Goal: Task Accomplishment & Management: Use online tool/utility

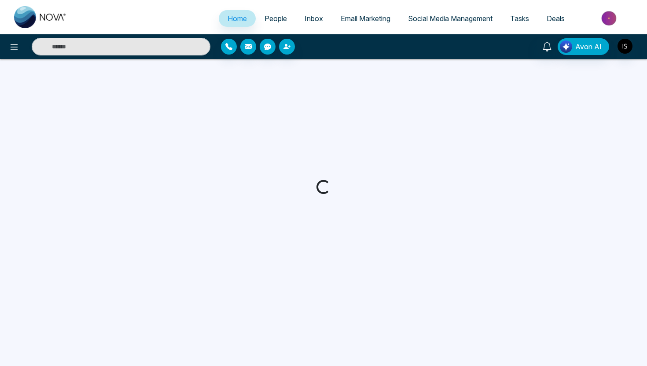
select select "*"
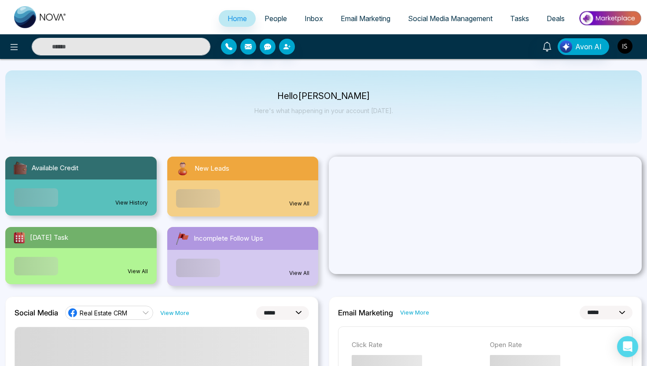
click at [623, 47] on img "button" at bounding box center [625, 46] width 15 height 15
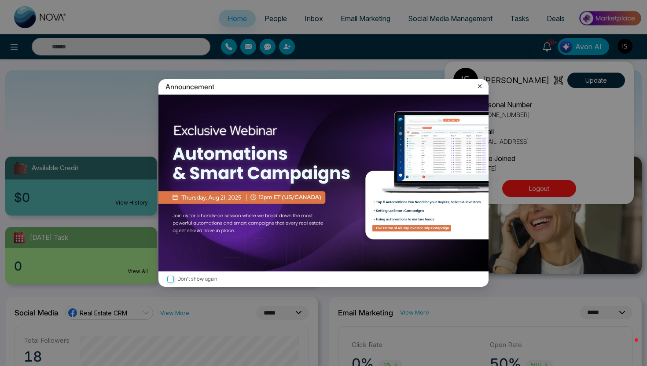
click at [483, 88] on icon at bounding box center [479, 86] width 9 height 9
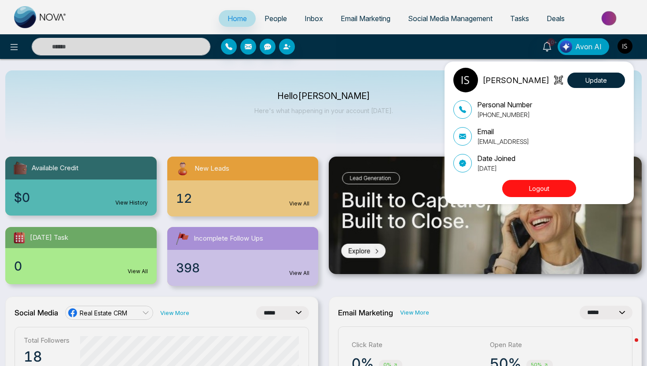
click at [272, 20] on div "[PERSON_NAME] Update Personal Number [PHONE_NUMBER] Email [EMAIL_ADDRESS] Date …" at bounding box center [323, 183] width 647 height 366
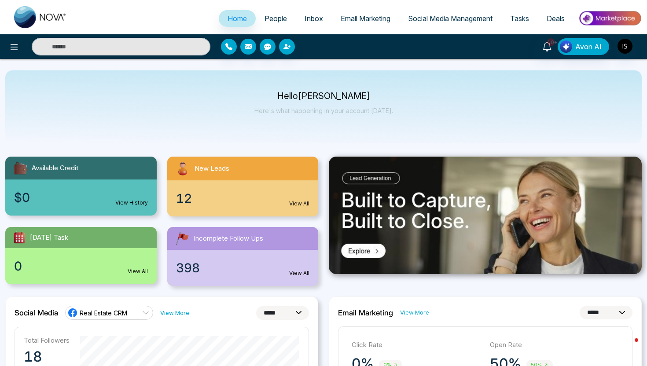
click at [272, 20] on span "People" at bounding box center [276, 18] width 22 height 9
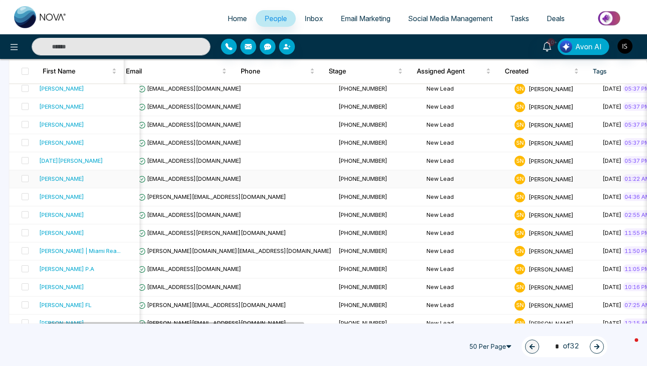
scroll to position [0, 121]
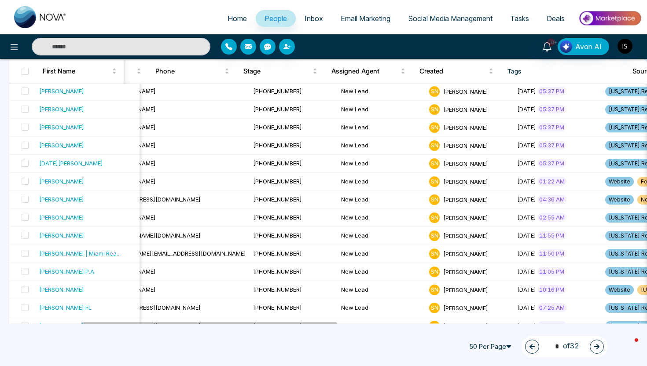
click at [169, 44] on input "text" at bounding box center [121, 47] width 179 height 18
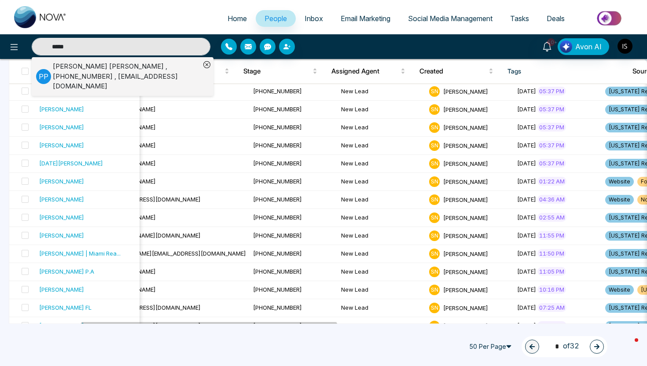
type input "*****"
click at [113, 70] on div "Pavit Paul , +16479990694 , pavitpaul@gopineapple.com" at bounding box center [126, 77] width 147 height 30
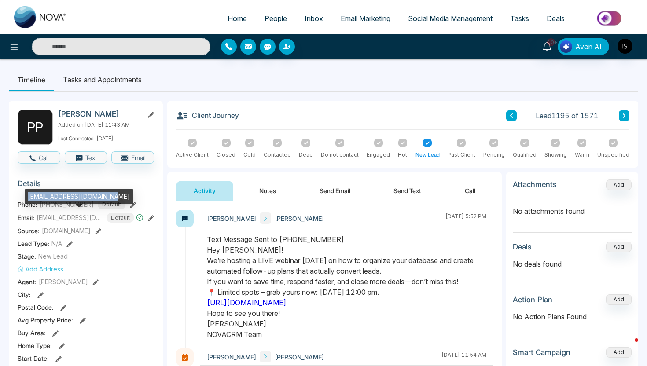
drag, startPoint x: 26, startPoint y: 197, endPoint x: 110, endPoint y: 198, distance: 83.6
click at [110, 198] on div "pavitpaul@gopineapple.com" at bounding box center [79, 196] width 109 height 15
copy div "pavitpaul@gopineapple.com"
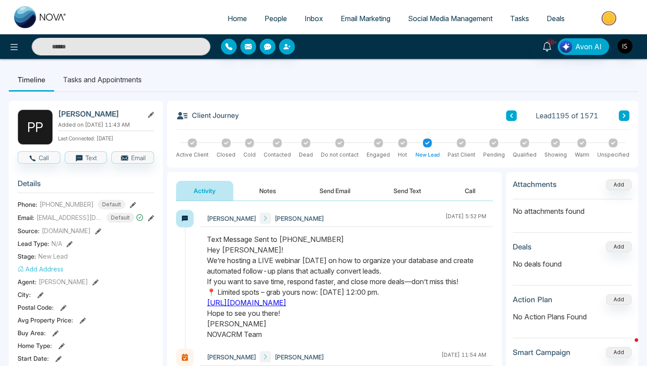
click at [149, 48] on input "text" at bounding box center [121, 47] width 179 height 18
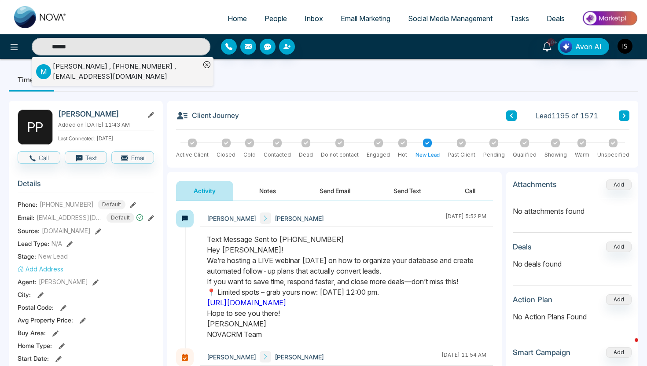
type input "******"
click at [133, 74] on div "Mayank Jain , +14168305065 , info@therealestateempire.ca" at bounding box center [126, 72] width 147 height 20
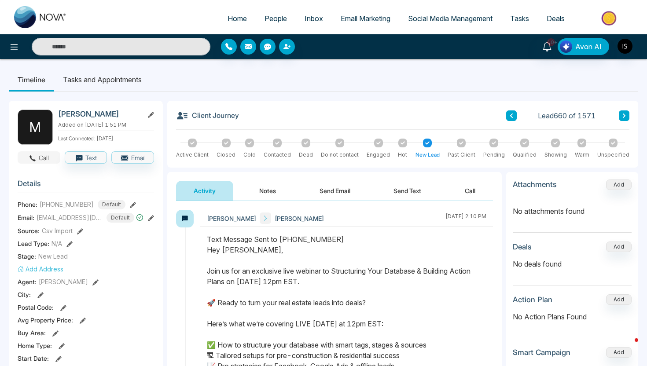
click at [33, 160] on icon "button" at bounding box center [33, 159] width 8 height 8
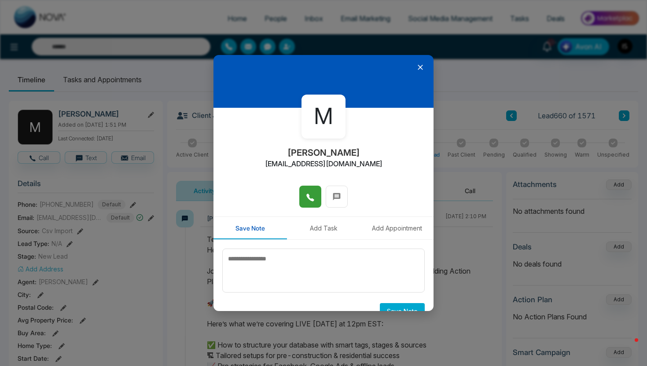
click at [314, 197] on icon at bounding box center [310, 197] width 9 height 9
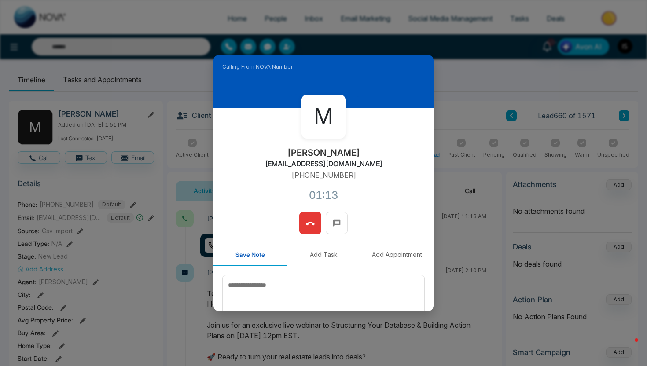
click at [314, 220] on icon at bounding box center [310, 224] width 9 height 9
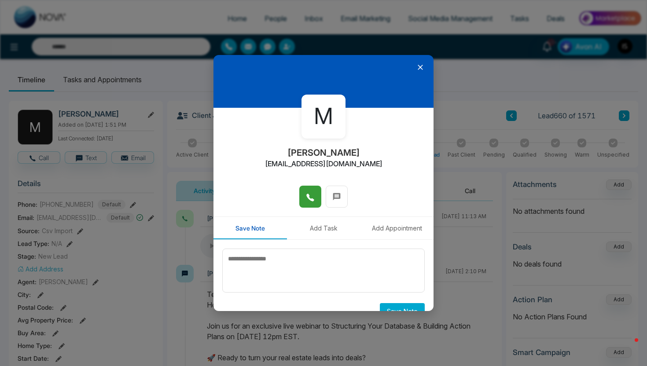
click at [424, 66] on icon at bounding box center [420, 67] width 9 height 9
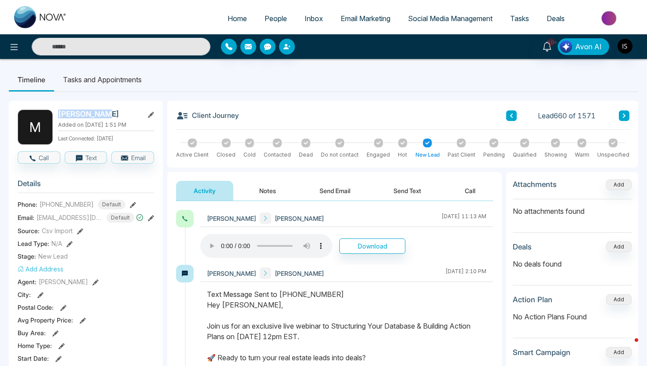
drag, startPoint x: 59, startPoint y: 116, endPoint x: 110, endPoint y: 117, distance: 52.0
click at [110, 117] on h2 "Mayank Jain" at bounding box center [99, 114] width 82 height 9
copy h2 "Mayank Jain"
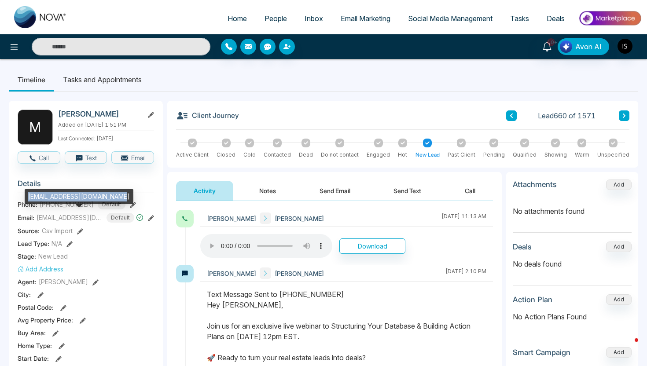
drag, startPoint x: 28, startPoint y: 196, endPoint x: 113, endPoint y: 196, distance: 84.5
click at [113, 196] on div "info@therealestateempire.ca" at bounding box center [79, 196] width 109 height 15
copy div "info@therealestateempire.ca"
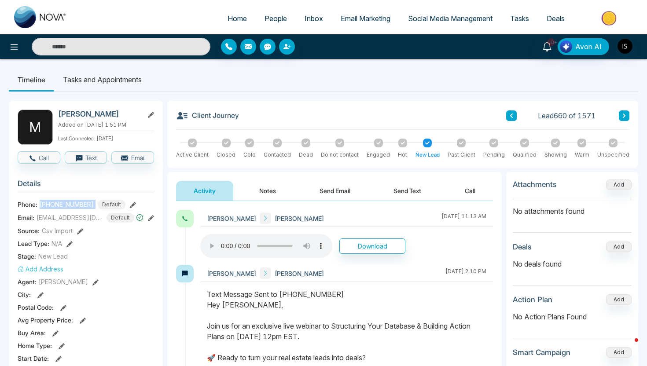
drag, startPoint x: 38, startPoint y: 203, endPoint x: 92, endPoint y: 201, distance: 53.7
click at [92, 201] on div "Phone: +14168305065 Default" at bounding box center [86, 205] width 136 height 10
copy span "+14168305065"
click at [174, 69] on ul "Timeline Tasks and Appointments" at bounding box center [324, 80] width 630 height 24
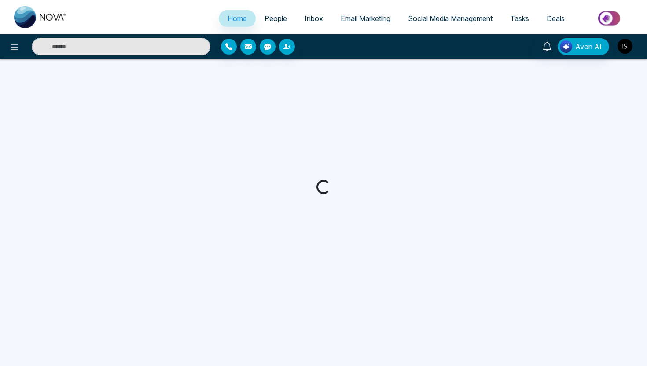
click at [623, 45] on img "button" at bounding box center [625, 46] width 15 height 15
select select "*"
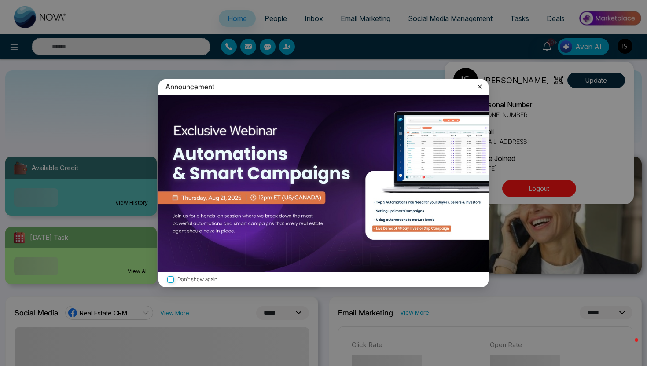
click at [401, 89] on div "Announcement" at bounding box center [323, 86] width 330 height 15
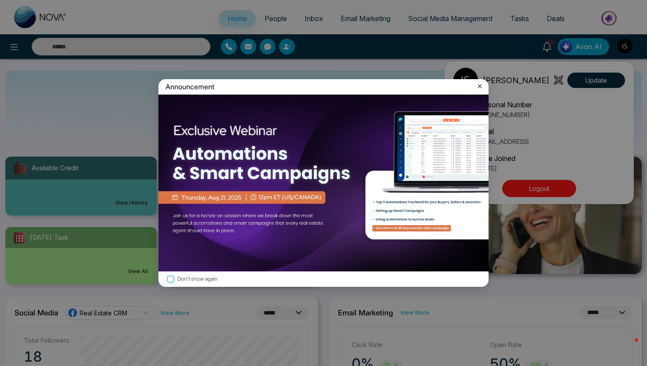
click at [480, 85] on icon at bounding box center [479, 86] width 9 height 9
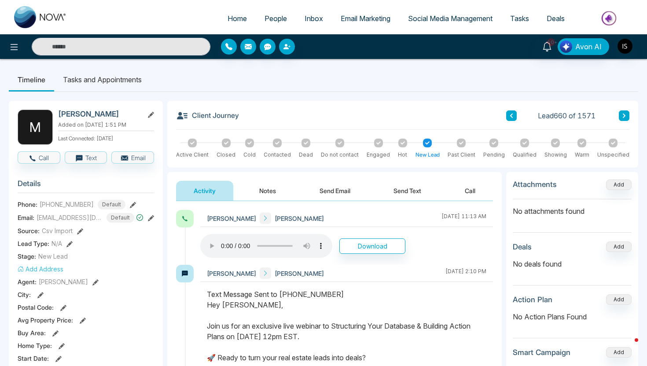
click at [622, 15] on img at bounding box center [610, 18] width 64 height 20
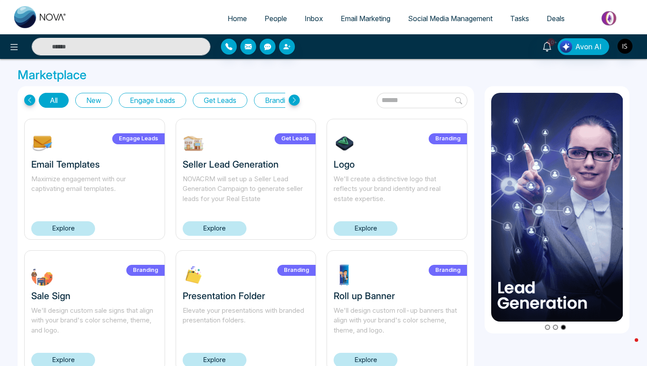
click at [226, 100] on button "Get Leads" at bounding box center [220, 100] width 55 height 15
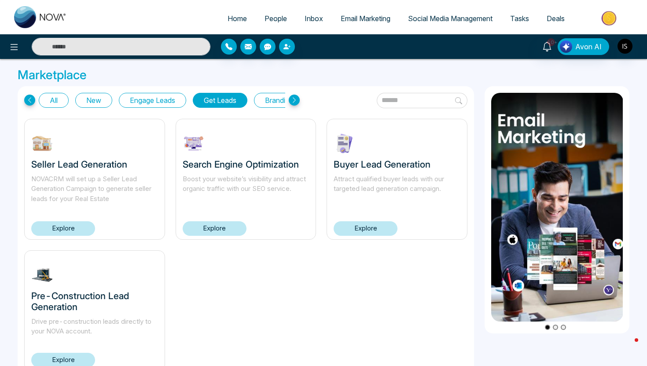
scroll to position [31, 0]
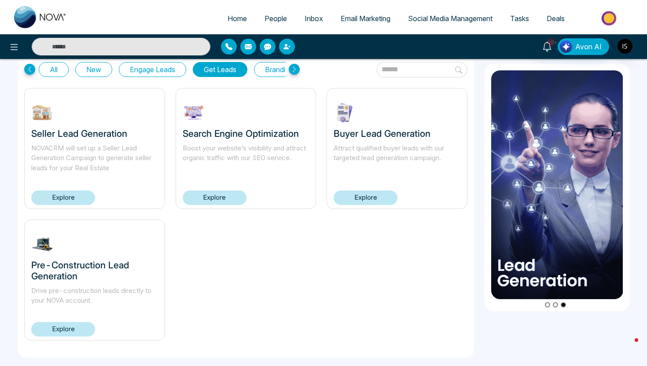
click at [57, 328] on link "Explore" at bounding box center [63, 329] width 64 height 15
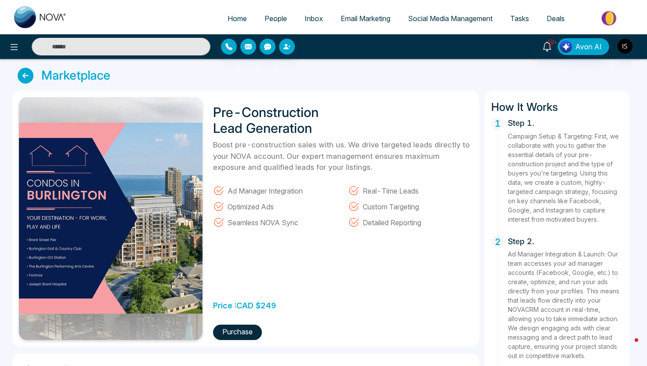
click at [0, 43] on div at bounding box center [108, 47] width 216 height 18
click at [14, 44] on icon at bounding box center [14, 47] width 11 height 11
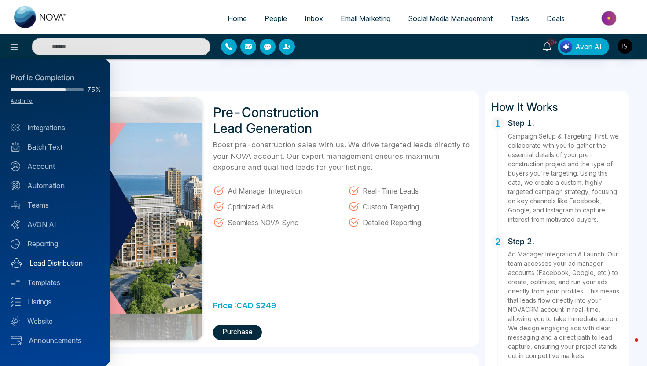
click at [59, 261] on link "Lead Distribution" at bounding box center [55, 263] width 89 height 11
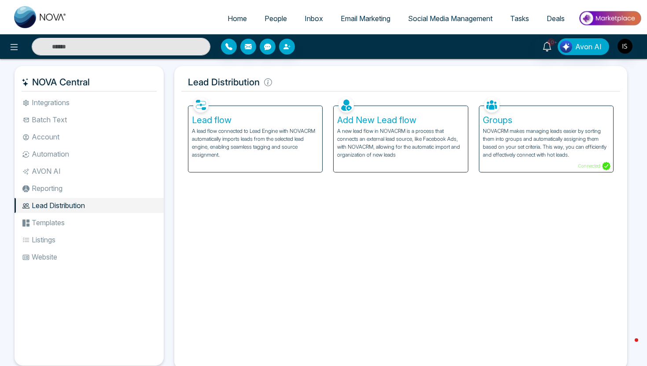
click at [228, 119] on h5 "Lead flow" at bounding box center [255, 120] width 127 height 11
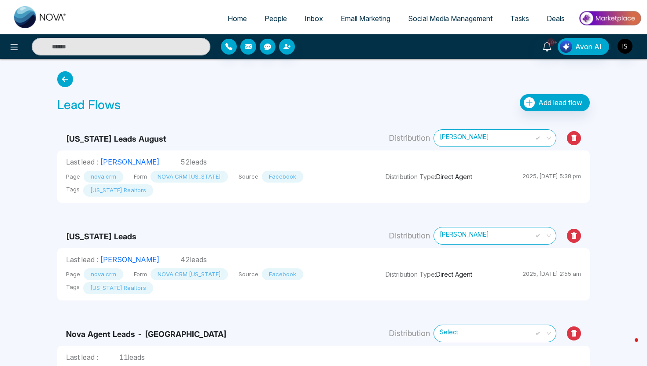
click at [563, 90] on div "Lead Flows Add lead flow" at bounding box center [323, 92] width 543 height 48
click at [561, 99] on span "Add lead flow" at bounding box center [560, 102] width 44 height 9
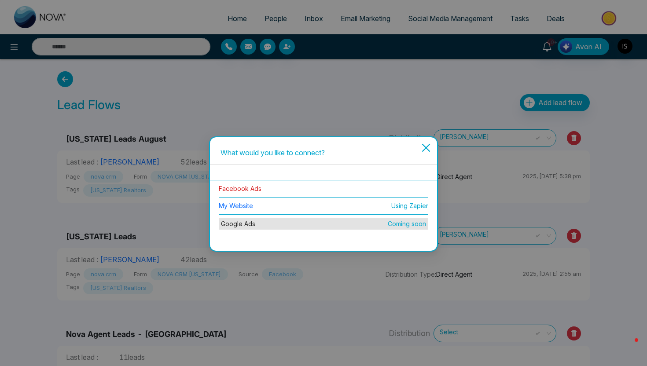
click at [246, 187] on link "Facebook Ads" at bounding box center [240, 188] width 43 height 7
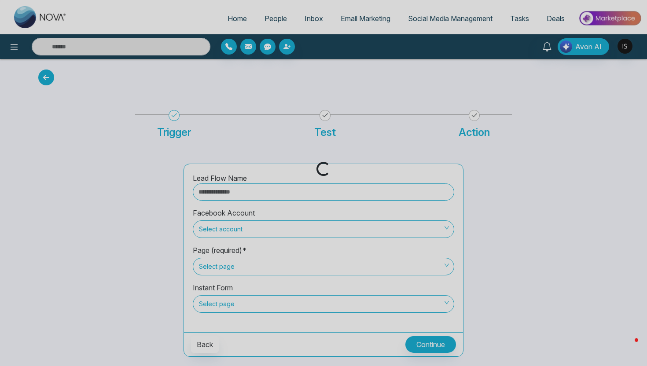
click at [238, 192] on div "Loading..." at bounding box center [323, 183] width 647 height 366
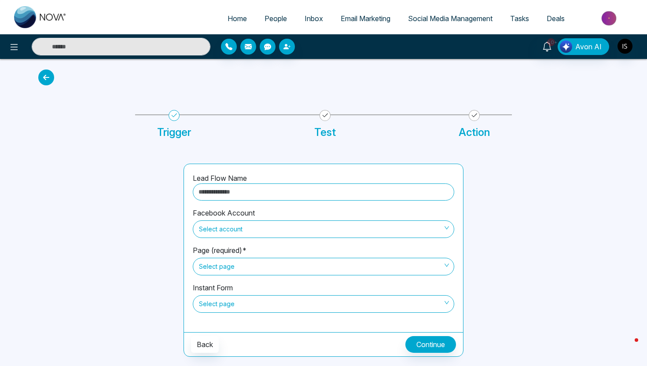
click at [238, 192] on input "text" at bounding box center [323, 192] width 261 height 17
click at [286, 233] on span "Select account" at bounding box center [323, 229] width 249 height 15
type input "**********"
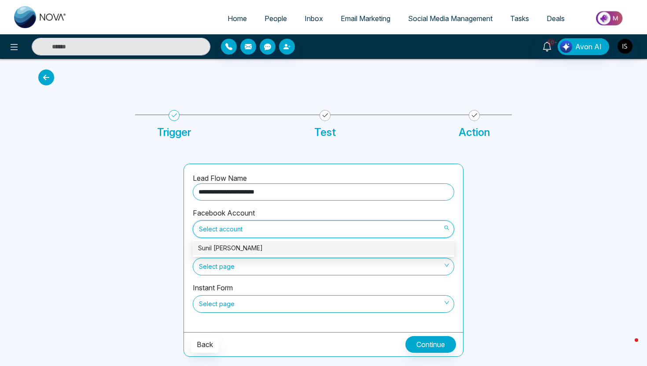
click at [278, 247] on div "Sunil Sally" at bounding box center [323, 248] width 251 height 10
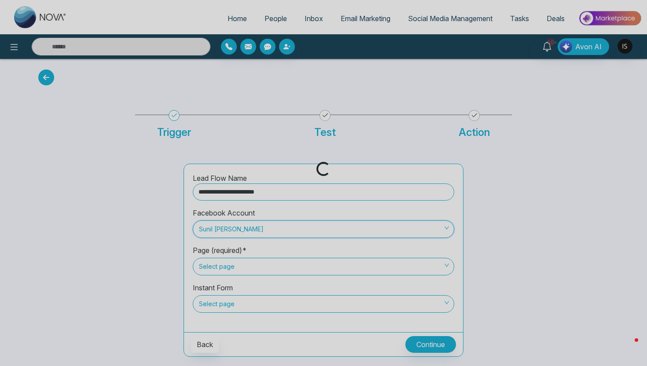
click at [270, 272] on div "Loading..." at bounding box center [323, 183] width 647 height 366
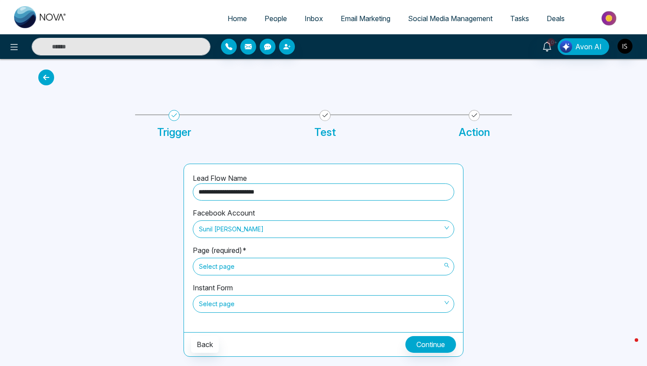
click at [269, 267] on span "Select page" at bounding box center [323, 266] width 249 height 15
click at [166, 287] on div at bounding box center [105, 260] width 145 height 193
click at [212, 270] on span "Select page" at bounding box center [323, 266] width 249 height 15
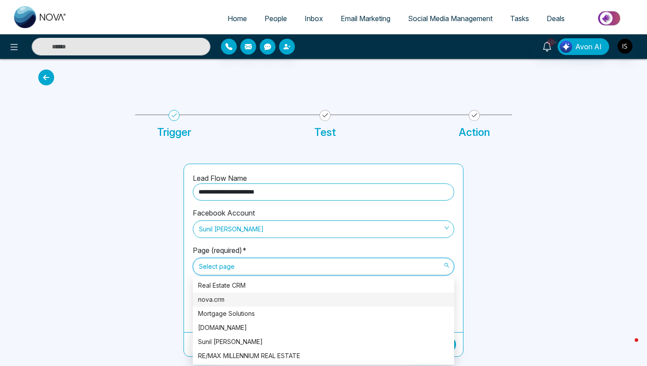
click at [140, 255] on div at bounding box center [105, 260] width 145 height 193
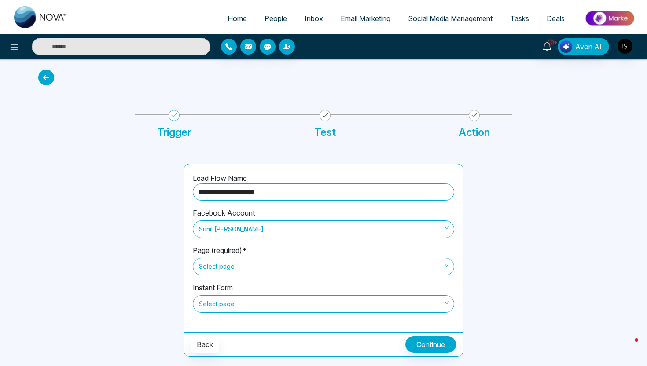
click at [221, 261] on span "Select page" at bounding box center [323, 266] width 249 height 15
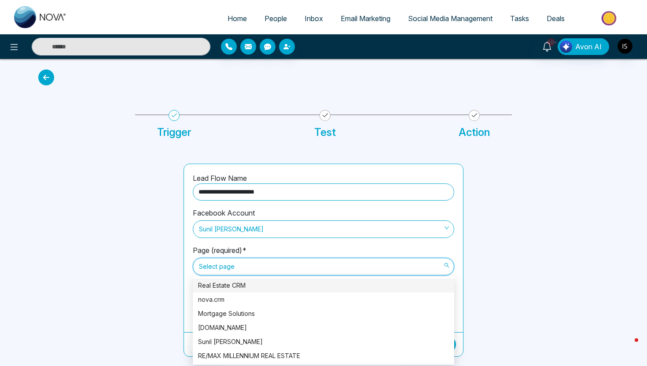
click at [225, 288] on div "Real Estate CRM" at bounding box center [323, 286] width 251 height 10
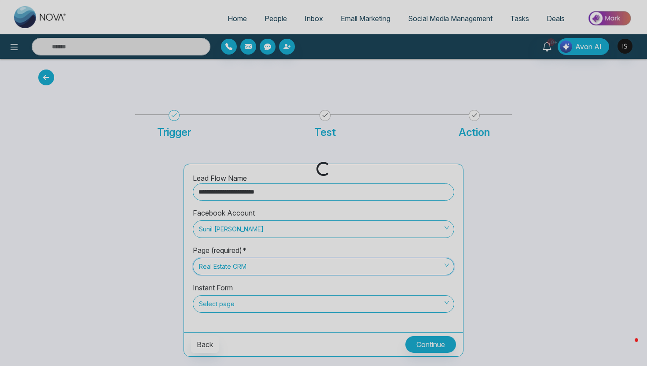
click at [204, 299] on div "Loading..." at bounding box center [323, 183] width 647 height 366
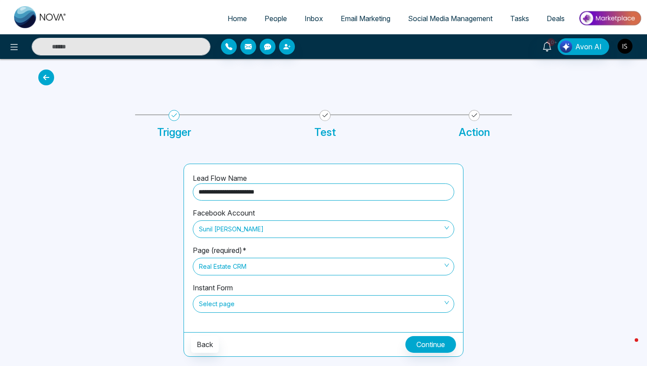
click at [206, 301] on span "Select page" at bounding box center [323, 304] width 249 height 15
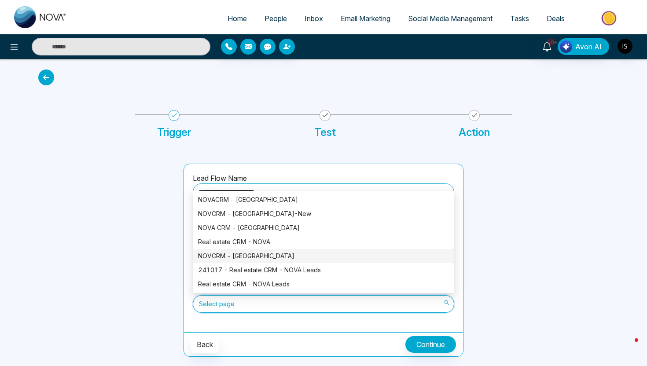
click at [151, 261] on div at bounding box center [105, 260] width 145 height 193
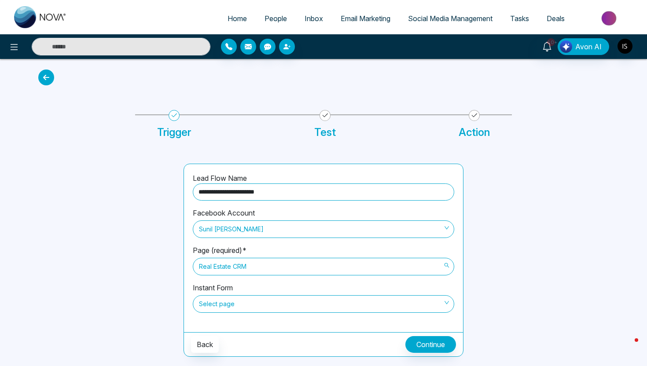
click at [236, 267] on span "Real Estate CRM" at bounding box center [323, 266] width 249 height 15
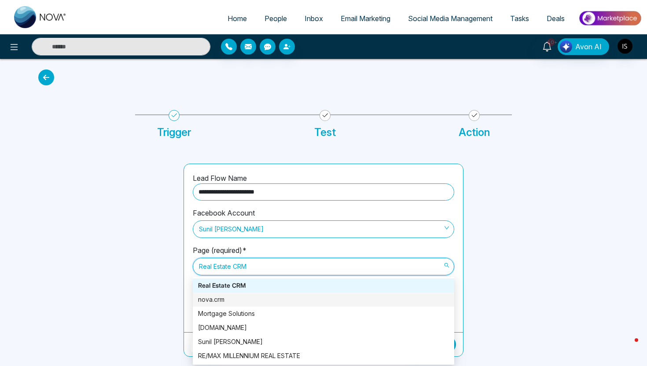
click at [239, 303] on div "nova.crm" at bounding box center [323, 300] width 251 height 10
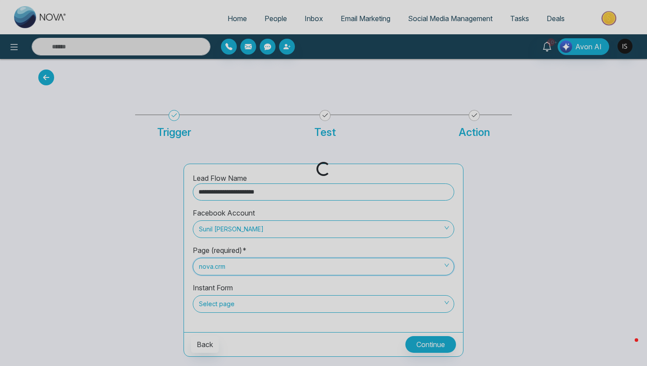
click at [237, 311] on div "Loading..." at bounding box center [323, 183] width 647 height 366
click at [235, 304] on span "Select page" at bounding box center [323, 304] width 249 height 15
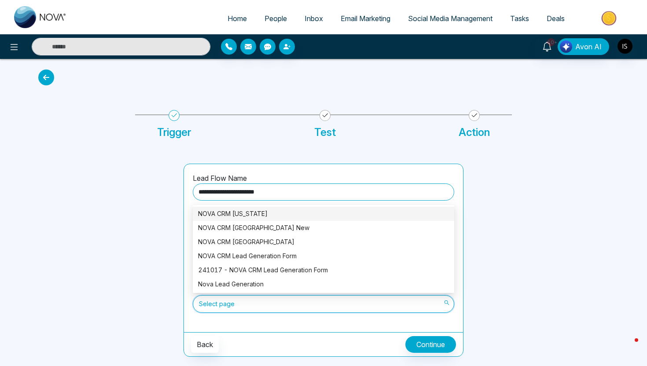
click at [241, 210] on div "NOVA CRM Florida" at bounding box center [323, 214] width 251 height 10
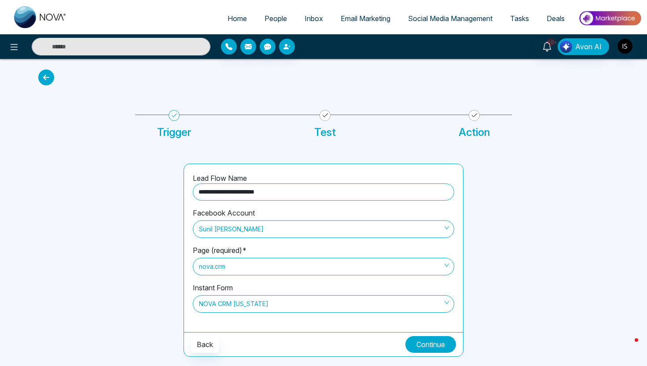
click at [438, 343] on button "Continue" at bounding box center [430, 344] width 51 height 17
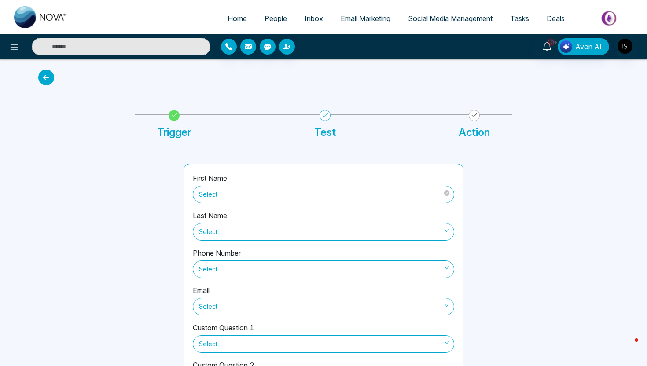
click at [298, 193] on span "Select" at bounding box center [323, 194] width 249 height 15
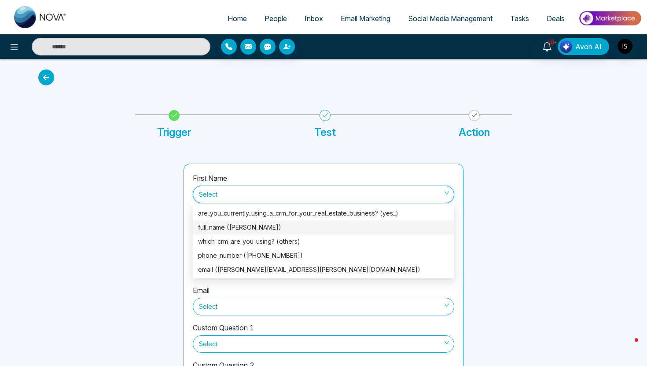
click at [284, 221] on div "full_name (Carlyne Belot)" at bounding box center [323, 228] width 261 height 14
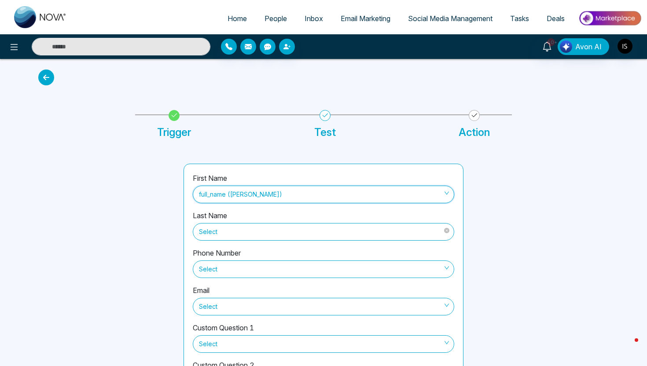
click at [281, 229] on span "Select" at bounding box center [323, 232] width 249 height 15
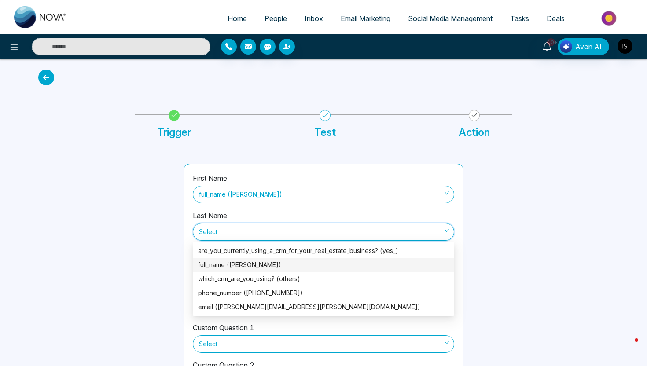
click at [167, 262] on div at bounding box center [105, 286] width 145 height 245
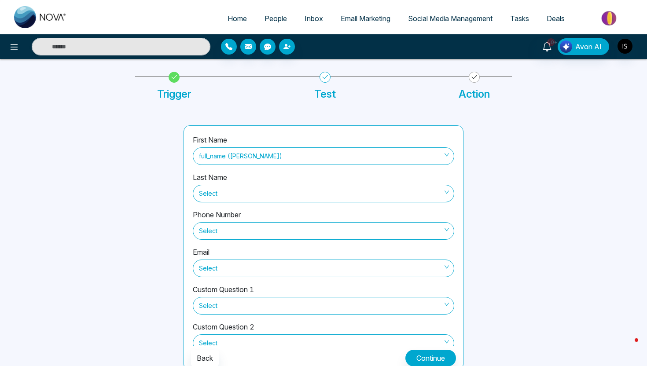
scroll to position [43, 0]
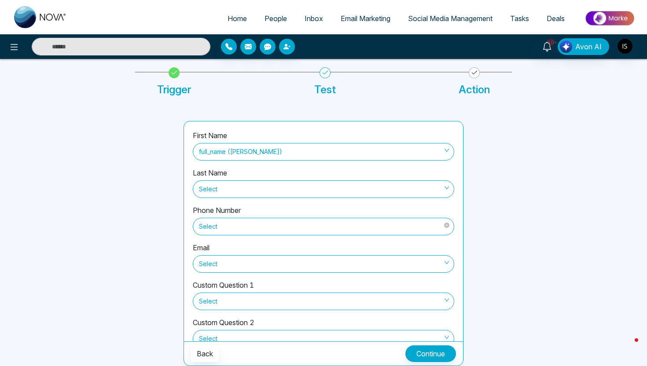
click at [219, 222] on span "Select" at bounding box center [323, 226] width 249 height 15
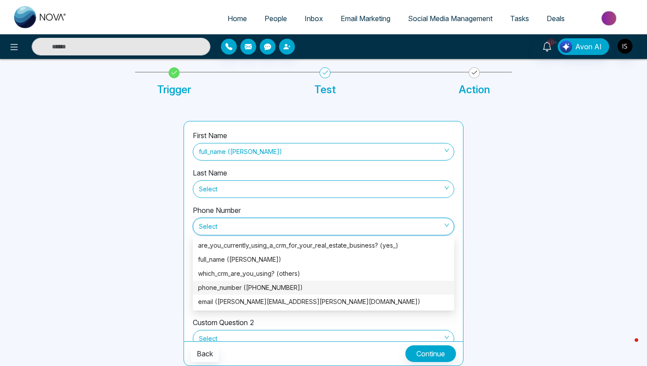
click at [219, 292] on div "phone_number (+17547151355)" at bounding box center [323, 288] width 251 height 10
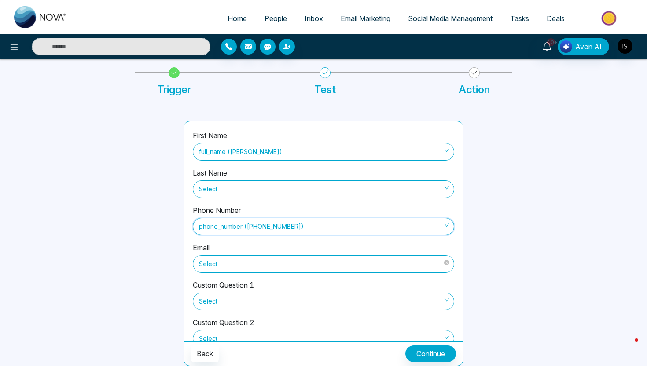
click at [218, 268] on span "Select" at bounding box center [323, 264] width 249 height 15
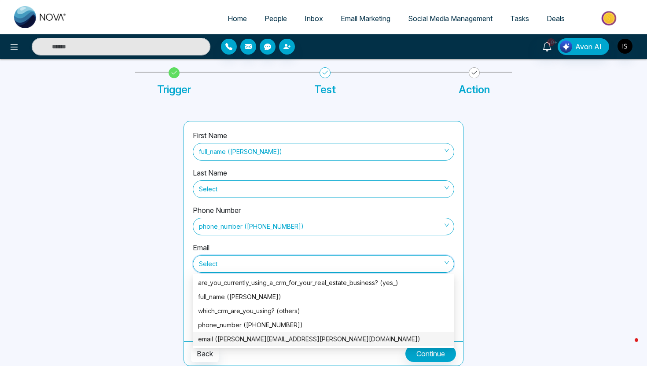
click at [218, 343] on div "email (carlyne.belot@lpslama.com)" at bounding box center [323, 340] width 251 height 10
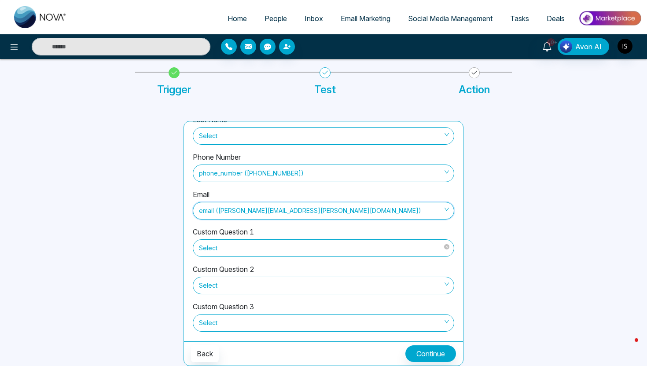
scroll to position [69, 0]
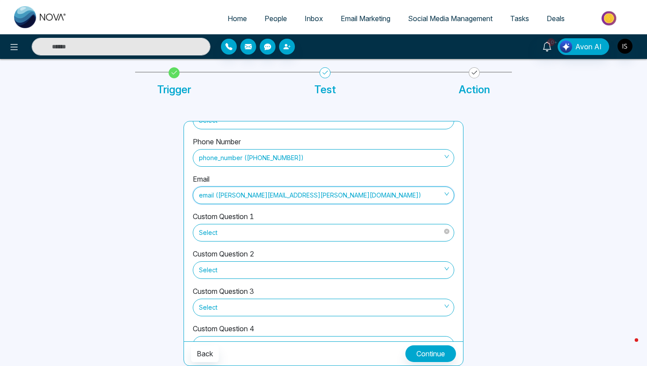
click at [209, 241] on span at bounding box center [320, 233] width 245 height 17
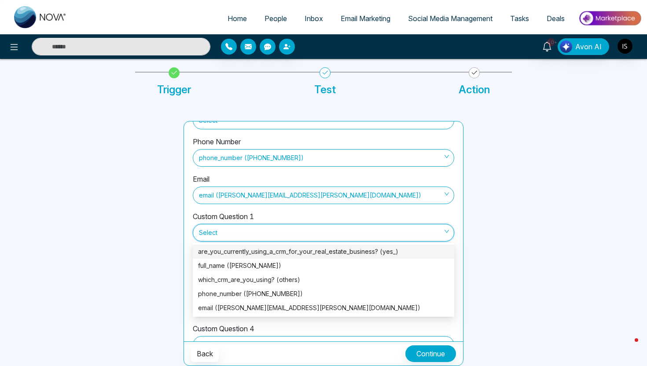
click at [209, 255] on div "are_you_currently_using_a_crm_for_your_real_estate_business? (yes_)" at bounding box center [323, 252] width 251 height 10
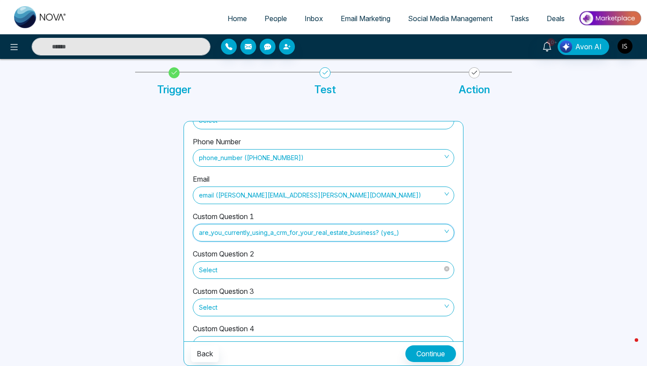
click at [217, 267] on span "Select" at bounding box center [323, 270] width 249 height 15
click at [149, 297] on div at bounding box center [105, 243] width 145 height 245
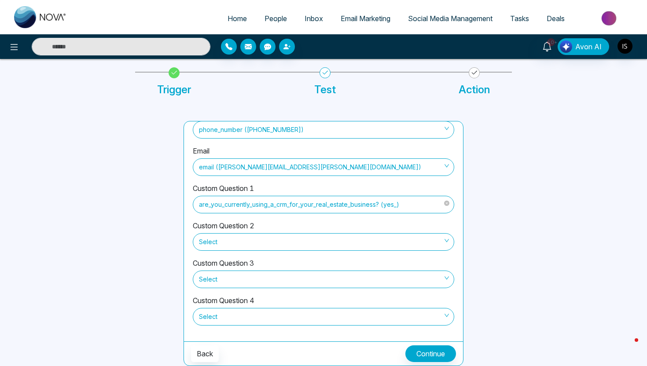
click at [371, 197] on span "are_you_currently_using_a_crm_for_your_real_estate_business? (yes_)" at bounding box center [323, 204] width 249 height 15
click at [140, 233] on div at bounding box center [105, 243] width 145 height 245
click at [223, 243] on span "Select" at bounding box center [323, 242] width 249 height 15
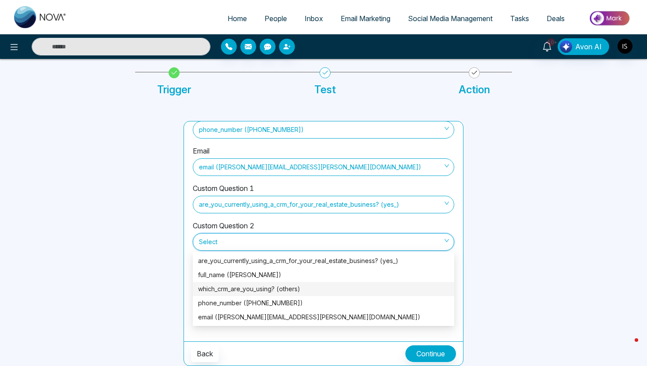
click at [231, 290] on div "which_crm_are_you_using? (others)" at bounding box center [323, 289] width 251 height 10
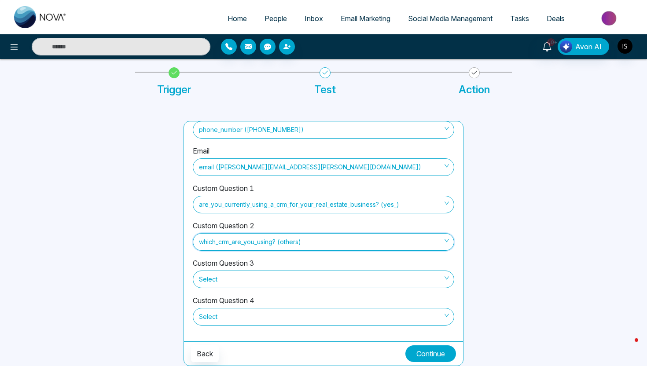
click at [437, 354] on button "Continue" at bounding box center [430, 354] width 51 height 17
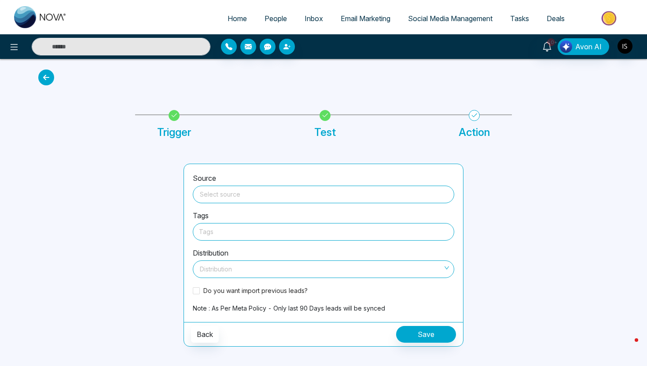
click at [273, 193] on input "search" at bounding box center [323, 192] width 251 height 13
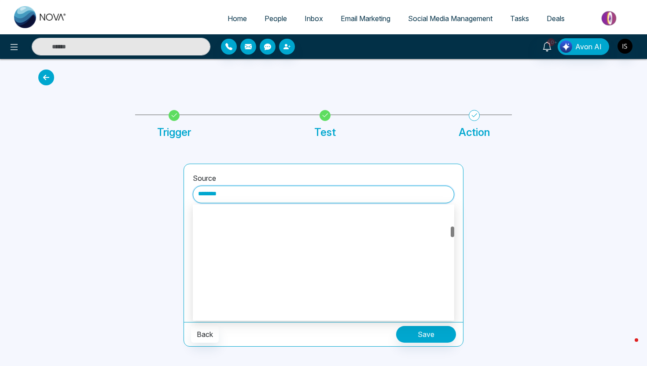
scroll to position [211, 0]
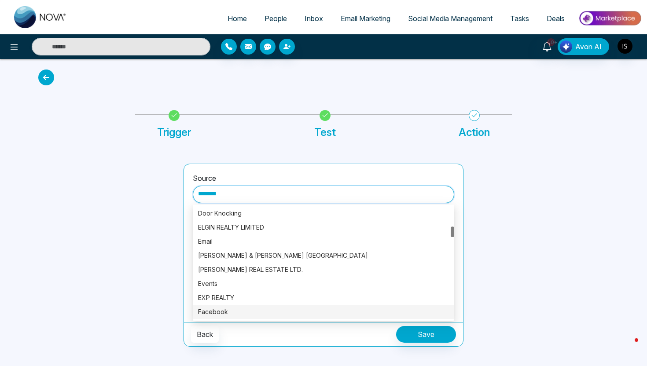
click at [250, 309] on div "Facebook" at bounding box center [323, 312] width 251 height 10
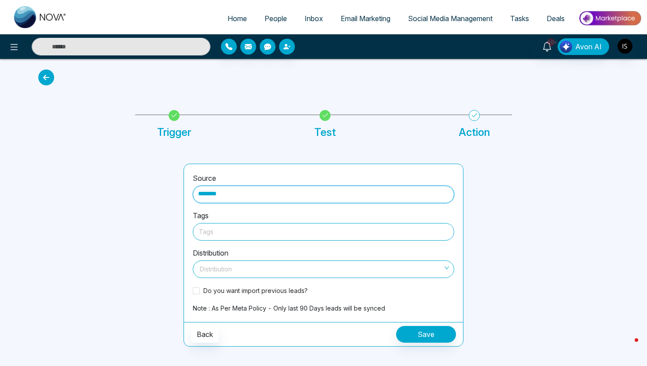
click at [247, 239] on div "Tags" at bounding box center [323, 232] width 261 height 18
type input "********"
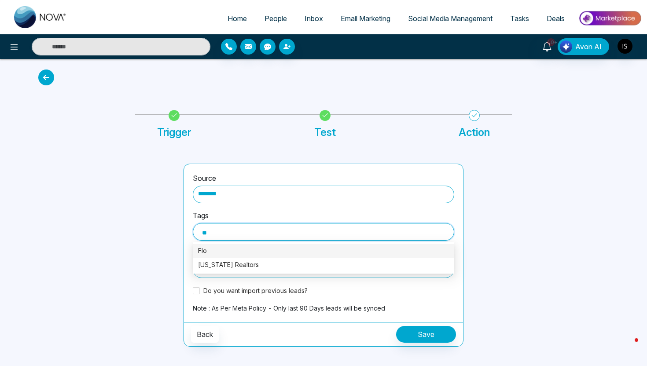
type input "***"
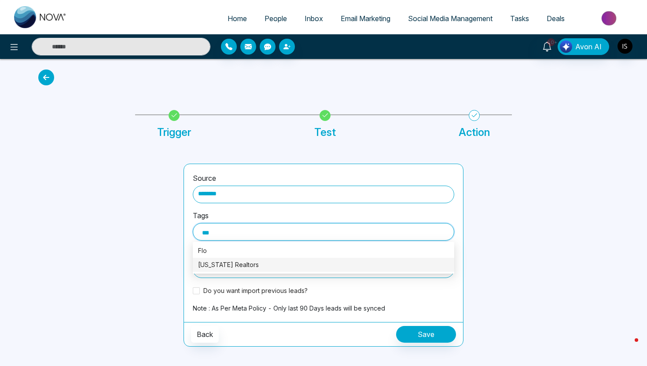
click at [254, 265] on div "Florida Realtors" at bounding box center [323, 265] width 251 height 10
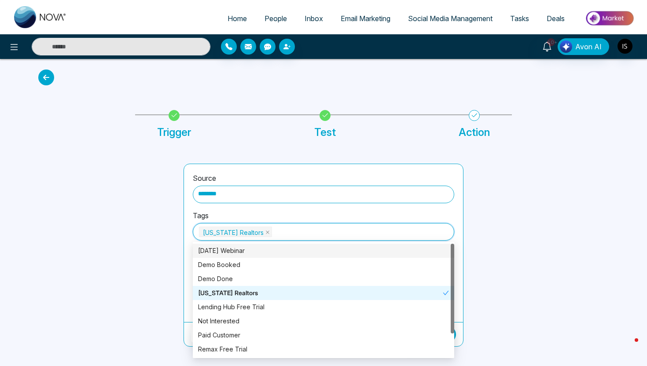
click at [141, 266] on div at bounding box center [105, 255] width 145 height 183
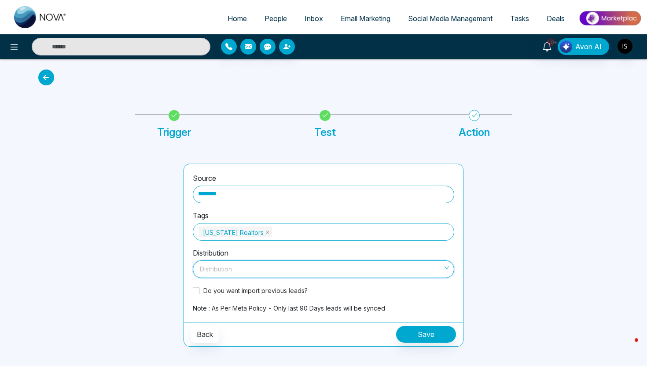
click at [223, 267] on input "search" at bounding box center [320, 267] width 245 height 13
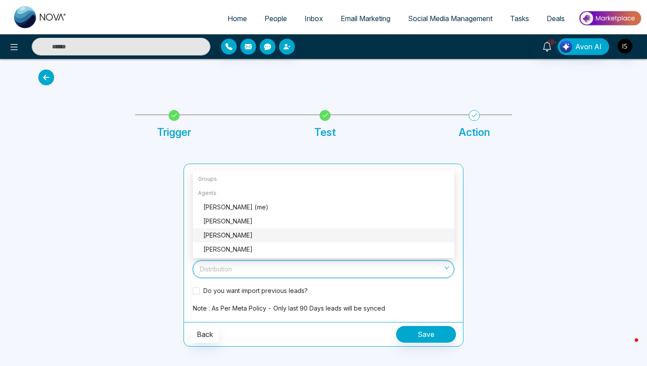
click at [232, 236] on div "Sam Nova" at bounding box center [326, 236] width 246 height 10
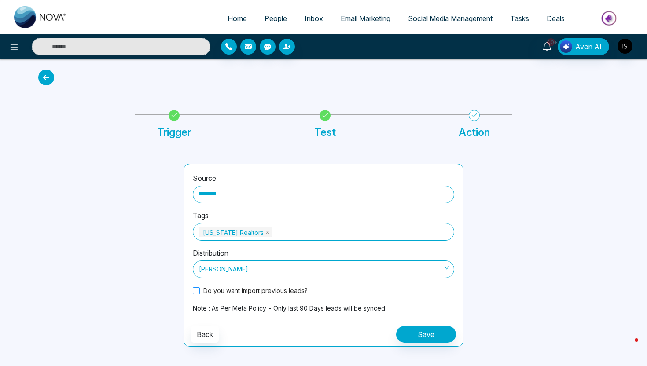
click at [195, 294] on span at bounding box center [196, 290] width 7 height 7
click at [437, 330] on button "Save" at bounding box center [426, 334] width 60 height 17
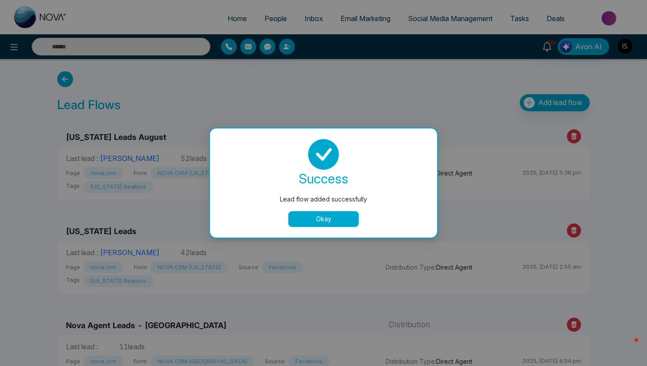
click at [327, 227] on div "success Lead flow added successfully Okay" at bounding box center [323, 183] width 227 height 109
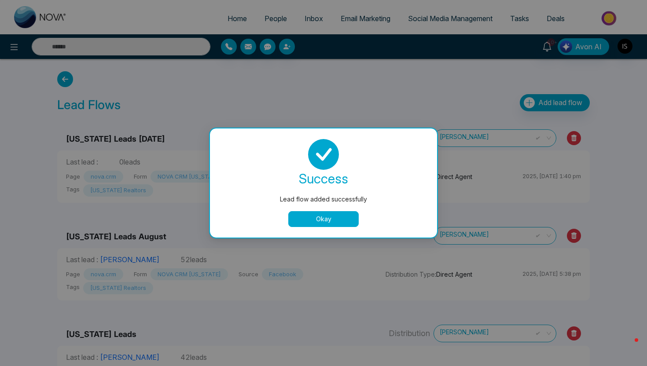
click at [326, 220] on button "Okay" at bounding box center [323, 219] width 70 height 16
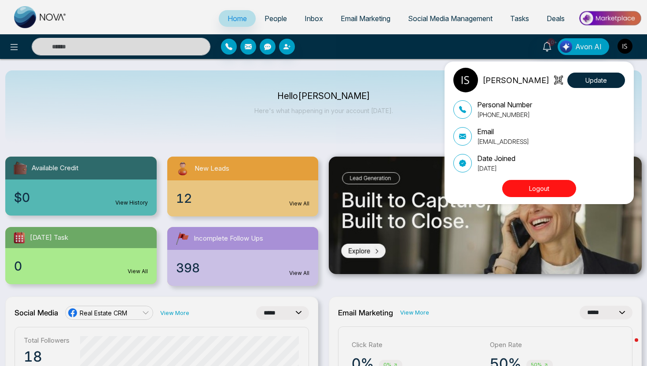
select select "*"
click at [251, 125] on div "[PERSON_NAME] Update Personal Number [PHONE_NUMBER] Email [EMAIL_ADDRESS] Date …" at bounding box center [323, 183] width 647 height 366
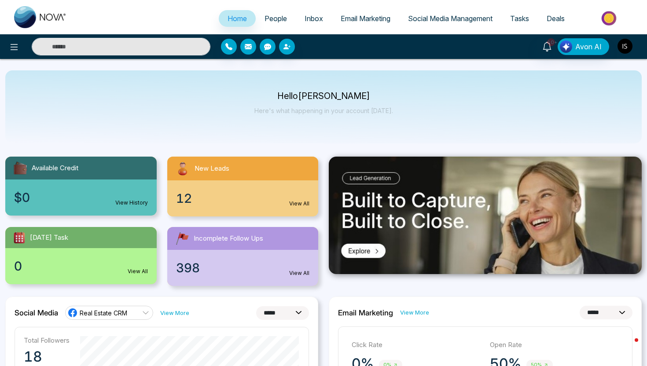
click at [622, 49] on img "button" at bounding box center [625, 46] width 15 height 15
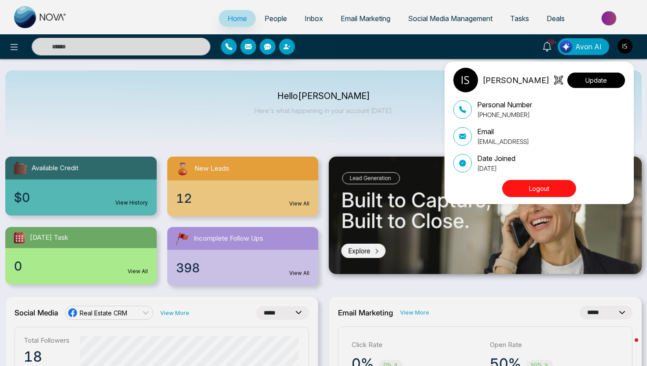
click at [612, 76] on button "Update" at bounding box center [596, 80] width 58 height 15
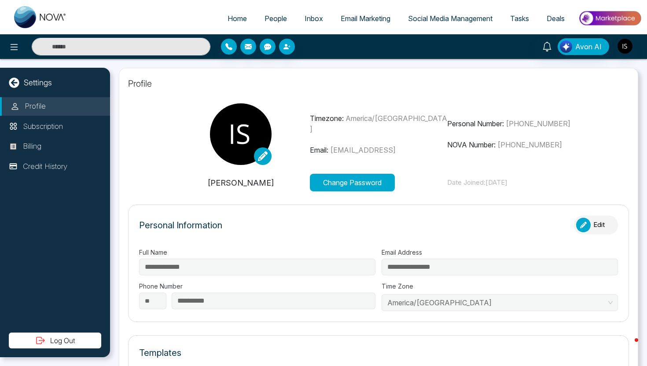
click at [475, 78] on p "Profile" at bounding box center [378, 83] width 501 height 13
click at [10, 88] on div "Settings" at bounding box center [55, 83] width 110 height 12
click at [16, 80] on icon at bounding box center [14, 82] width 10 height 10
select select "*"
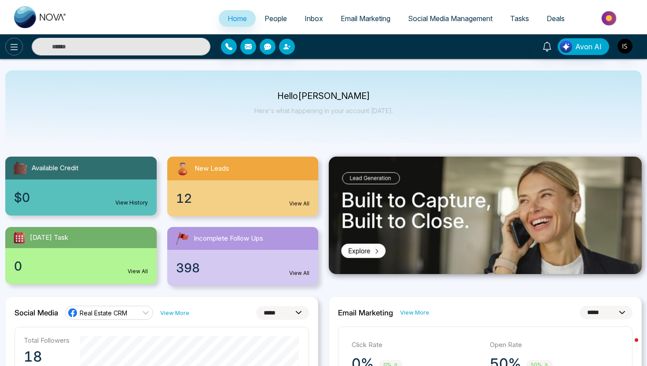
click at [18, 51] on icon at bounding box center [14, 47] width 11 height 11
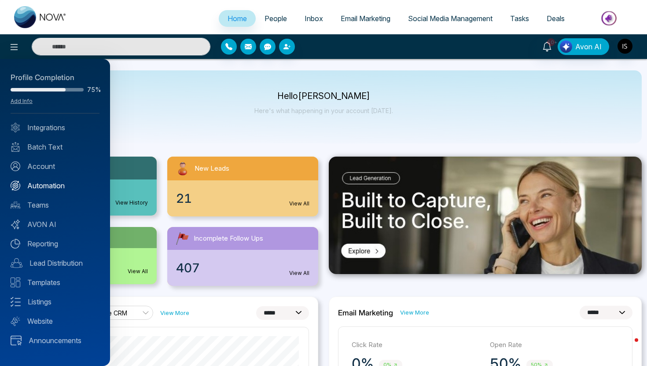
click at [45, 180] on div "Announcement Don't show again" at bounding box center [323, 183] width 647 height 366
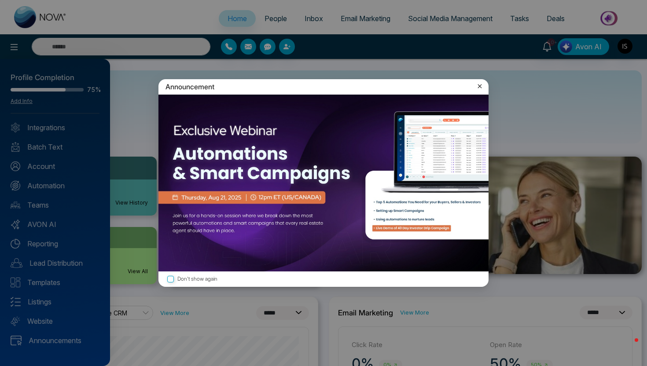
click at [479, 83] on icon at bounding box center [479, 86] width 9 height 9
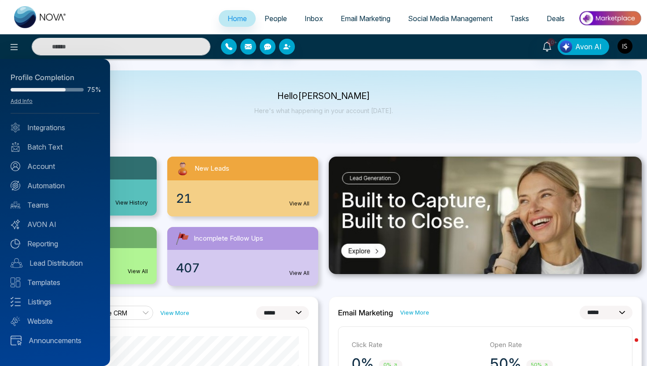
click at [58, 176] on div "Profile Completion 75% Add Info Integrations Batch Text Account Automation Team…" at bounding box center [55, 212] width 110 height 307
click at [58, 185] on link "Automation" at bounding box center [55, 185] width 89 height 11
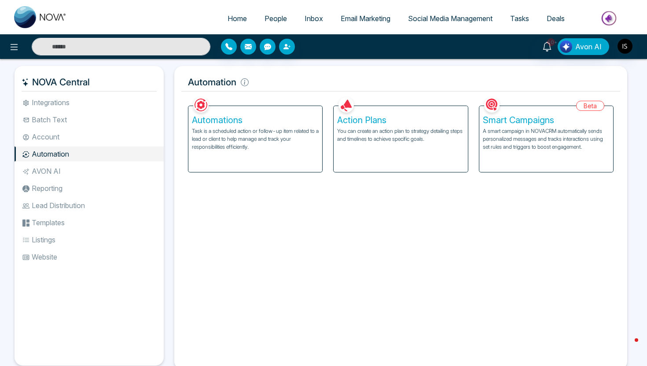
click at [369, 122] on h5 "Action Plans" at bounding box center [400, 120] width 127 height 11
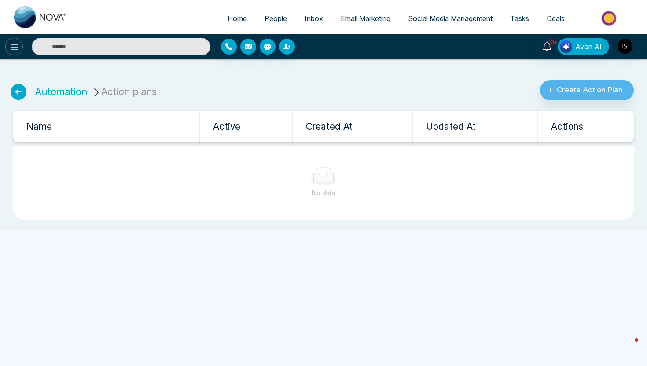
click at [12, 47] on icon at bounding box center [14, 47] width 7 height 6
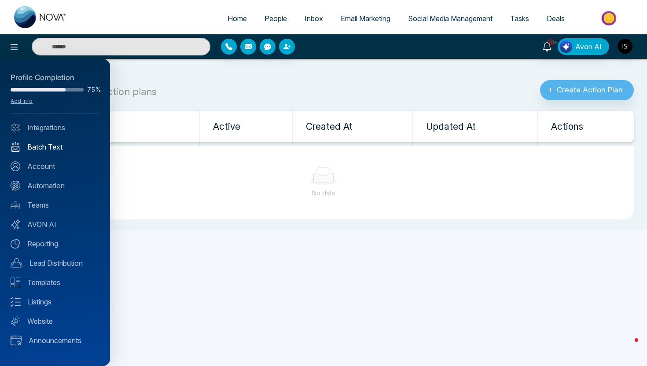
click at [48, 151] on link "Batch Text" at bounding box center [55, 147] width 89 height 11
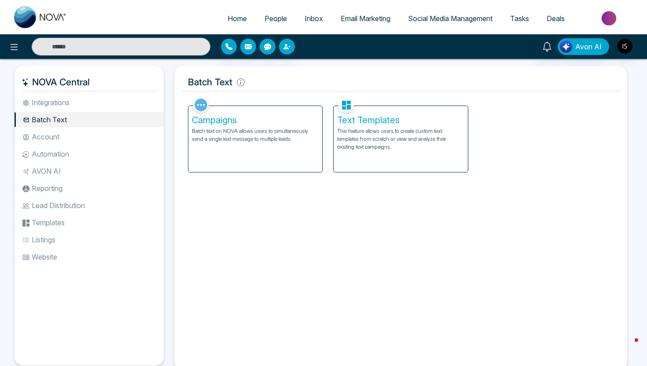
click at [431, 121] on h5 "Text Templates" at bounding box center [400, 120] width 127 height 11
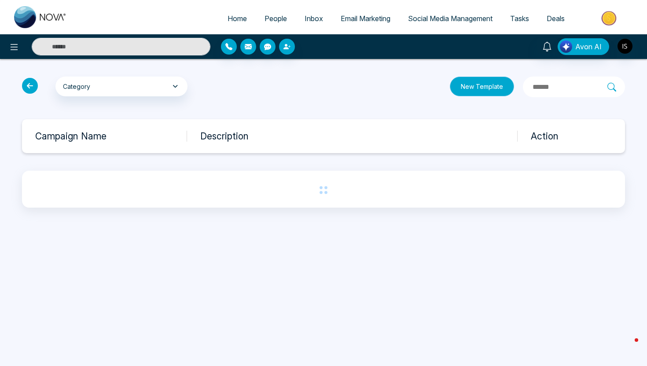
click at [468, 86] on button "New Template" at bounding box center [482, 87] width 64 height 20
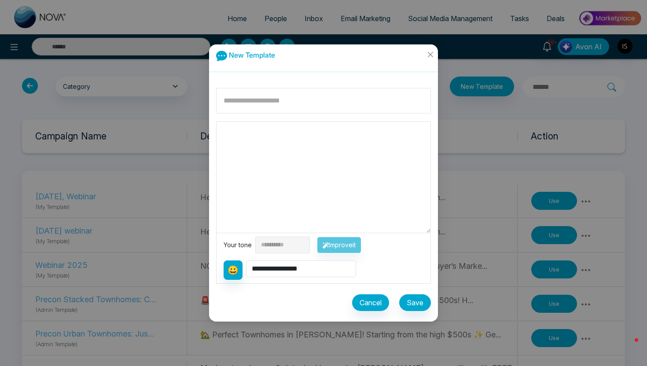
click at [247, 149] on textarea at bounding box center [324, 177] width 214 height 111
paste textarea "**********"
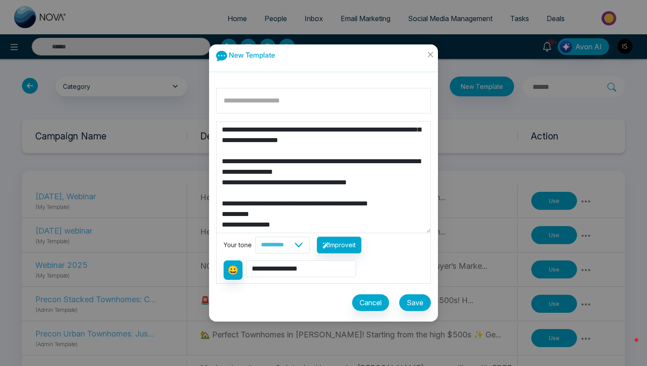
scroll to position [106, 0]
drag, startPoint x: 243, startPoint y: 227, endPoint x: 235, endPoint y: 225, distance: 9.1
click at [235, 225] on textarea "**********" at bounding box center [324, 177] width 214 height 111
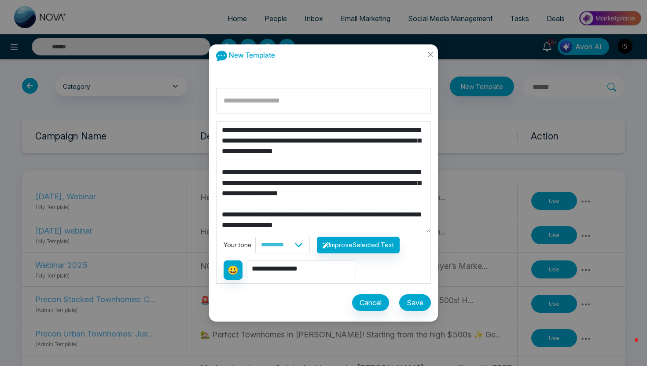
scroll to position [0, 0]
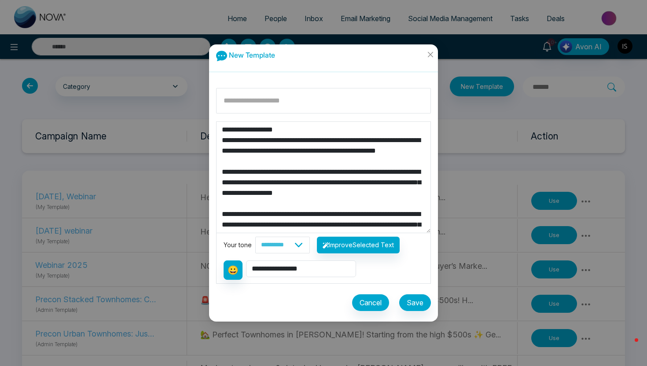
drag, startPoint x: 237, startPoint y: 131, endPoint x: 274, endPoint y: 134, distance: 37.1
click at [274, 134] on textarea "**********" at bounding box center [324, 177] width 214 height 111
click at [240, 128] on textarea "**********" at bounding box center [324, 177] width 214 height 111
click at [269, 167] on textarea "**********" at bounding box center [324, 177] width 214 height 111
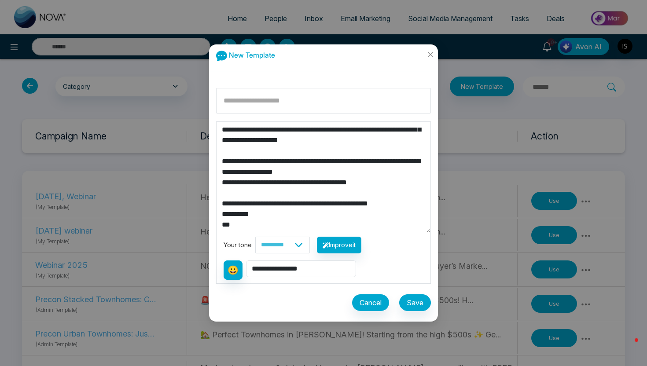
scroll to position [116, 0]
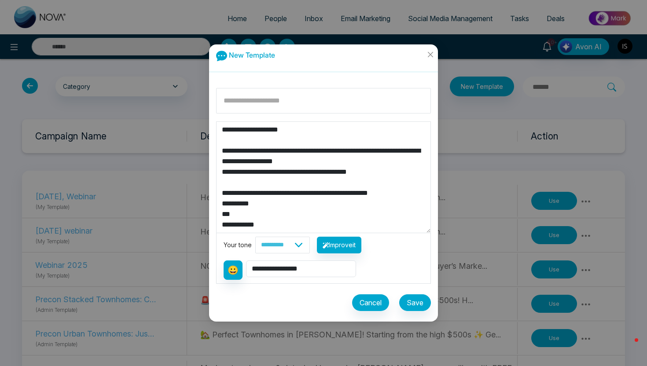
type textarea "**********"
click at [259, 103] on input at bounding box center [323, 101] width 215 height 26
click at [285, 95] on input "*******" at bounding box center [323, 101] width 215 height 26
click at [284, 103] on input "*******" at bounding box center [323, 101] width 215 height 26
type input "**********"
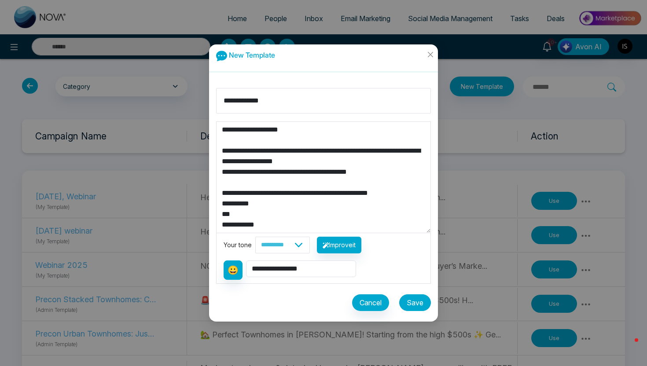
click at [418, 302] on button "Save" at bounding box center [415, 303] width 32 height 17
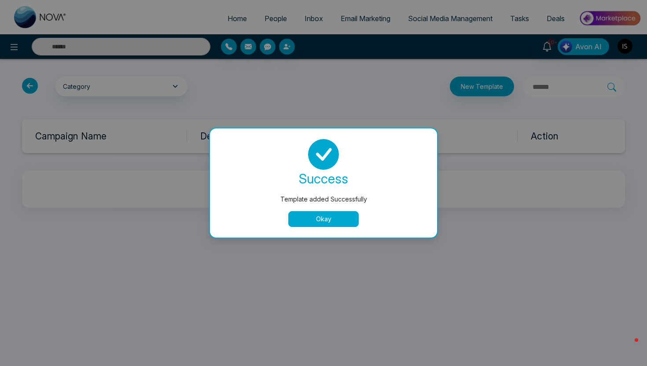
click at [326, 218] on button "Okay" at bounding box center [323, 219] width 70 height 16
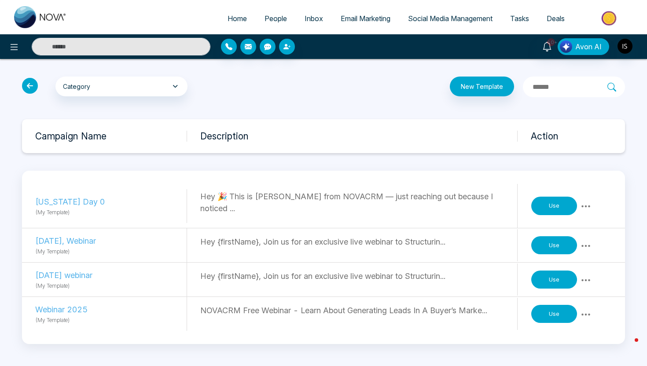
click at [475, 100] on div "Category My Templates Celebrations General New Buyer Leads New Seller Leads Pre…" at bounding box center [323, 210] width 647 height 303
click at [473, 88] on button "New Template" at bounding box center [482, 87] width 64 height 20
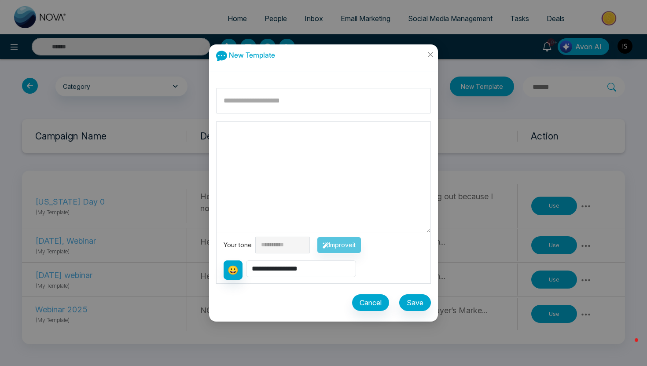
click at [306, 151] on textarea at bounding box center [324, 177] width 214 height 111
paste textarea "**********"
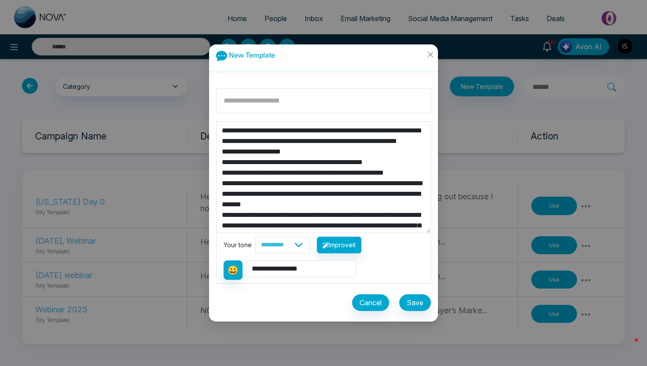
scroll to position [0, 0]
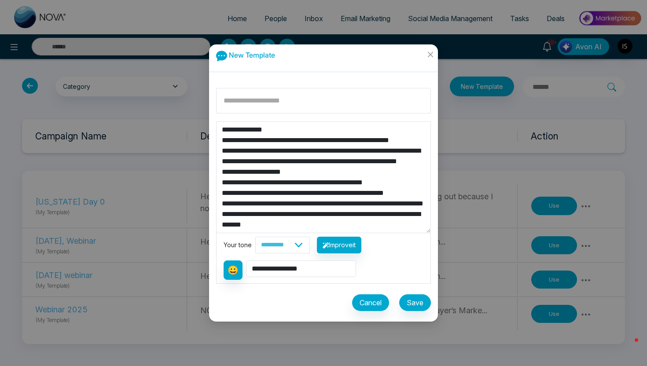
drag, startPoint x: 267, startPoint y: 130, endPoint x: 232, endPoint y: 127, distance: 35.3
click at [232, 127] on textarea "**********" at bounding box center [324, 177] width 214 height 111
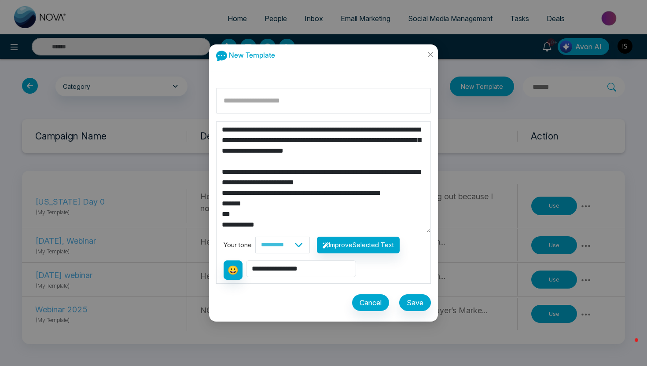
scroll to position [119, 0]
drag, startPoint x: 257, startPoint y: 147, endPoint x: 413, endPoint y: 152, distance: 155.9
click at [414, 153] on textarea "**********" at bounding box center [324, 177] width 214 height 111
drag, startPoint x: 389, startPoint y: 170, endPoint x: 223, endPoint y: 151, distance: 167.0
click at [223, 151] on textarea "**********" at bounding box center [324, 177] width 214 height 111
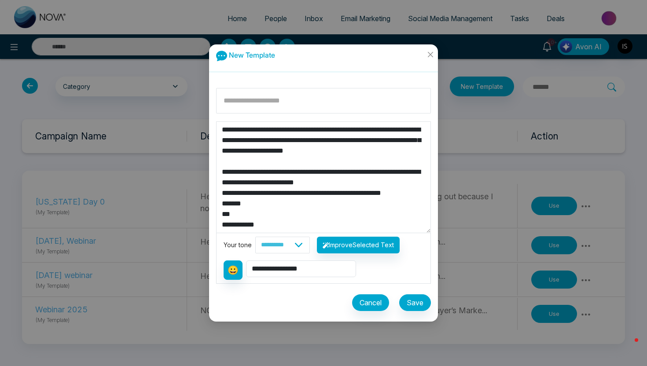
click at [258, 147] on textarea "**********" at bounding box center [324, 177] width 214 height 111
drag, startPoint x: 258, startPoint y: 147, endPoint x: 394, endPoint y: 167, distance: 137.9
click at [395, 167] on textarea "**********" at bounding box center [324, 177] width 214 height 111
drag, startPoint x: 261, startPoint y: 189, endPoint x: 212, endPoint y: 184, distance: 49.6
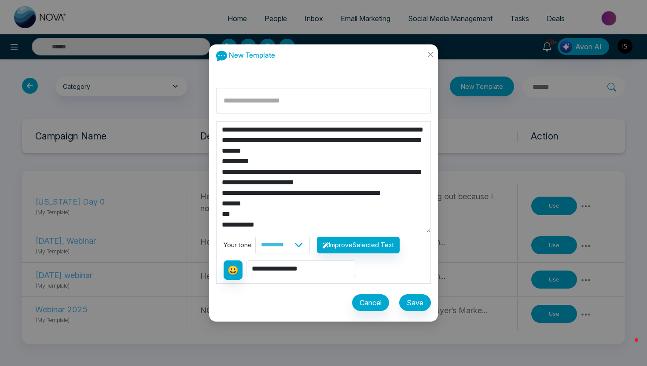
click at [212, 184] on div "**********" at bounding box center [323, 201] width 229 height 241
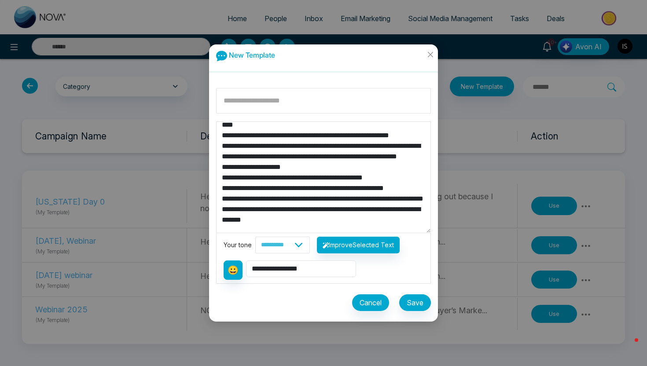
scroll to position [0, 0]
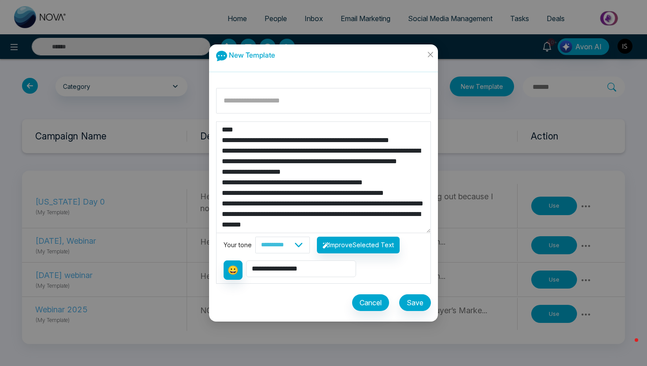
click at [273, 150] on textarea "**********" at bounding box center [324, 177] width 214 height 111
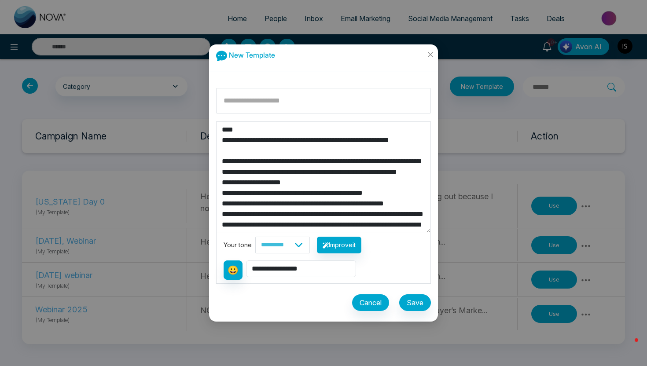
paste textarea "**********"
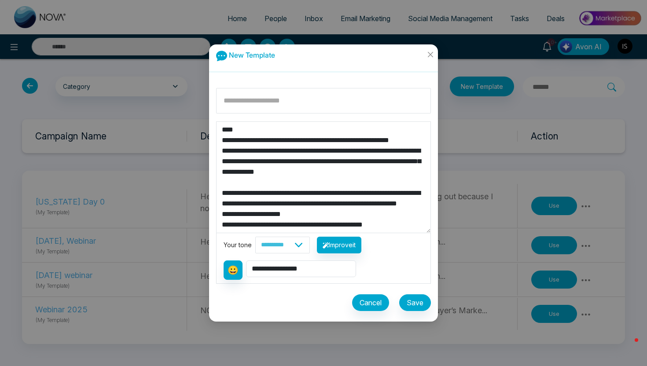
click at [257, 150] on textarea "**********" at bounding box center [324, 177] width 214 height 111
drag, startPoint x: 315, startPoint y: 161, endPoint x: 274, endPoint y: 153, distance: 42.1
click at [271, 158] on textarea "**********" at bounding box center [324, 177] width 214 height 111
drag, startPoint x: 320, startPoint y: 161, endPoint x: 308, endPoint y: 160, distance: 12.3
click at [308, 160] on textarea "**********" at bounding box center [324, 177] width 214 height 111
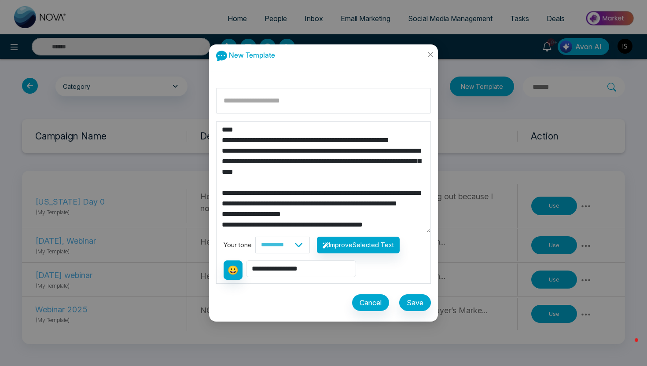
click at [365, 185] on textarea "**********" at bounding box center [324, 177] width 214 height 111
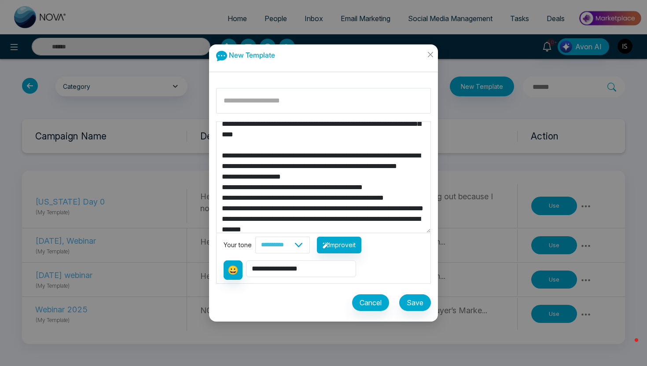
scroll to position [7, 0]
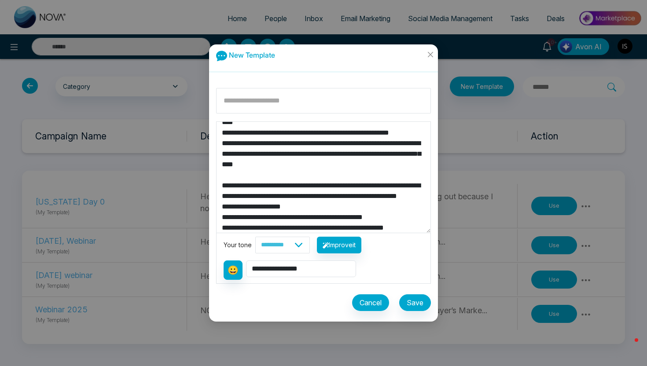
click at [307, 185] on textarea "**********" at bounding box center [324, 177] width 214 height 111
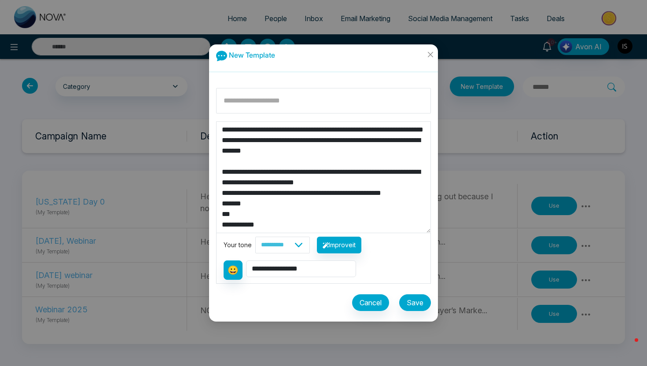
scroll to position [148, 0]
click at [254, 153] on textarea "**********" at bounding box center [324, 177] width 214 height 111
type textarea "**********"
click at [413, 298] on button "Save" at bounding box center [415, 303] width 32 height 17
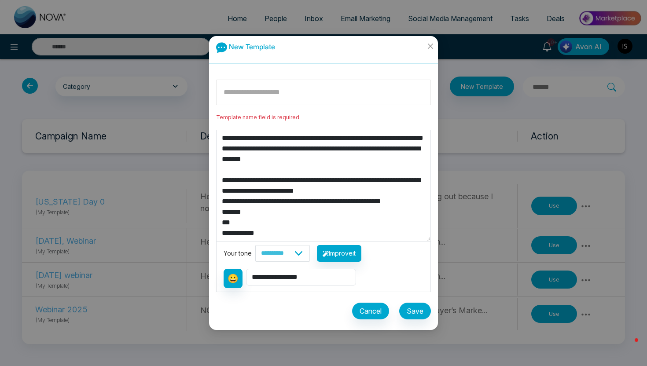
click at [308, 88] on input at bounding box center [323, 93] width 215 height 26
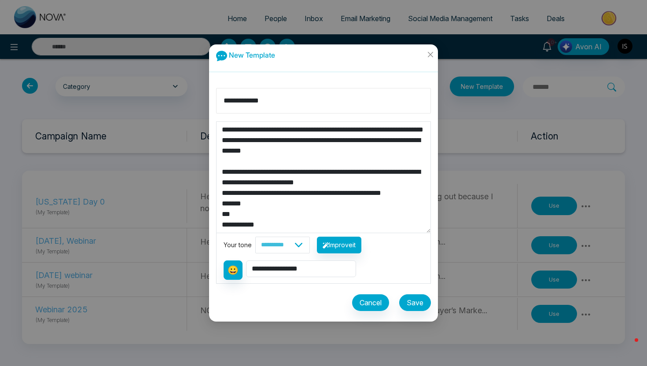
type input "**********"
click at [416, 313] on div "Cancel Save" at bounding box center [323, 299] width 215 height 31
click at [413, 304] on button "Save" at bounding box center [415, 303] width 32 height 17
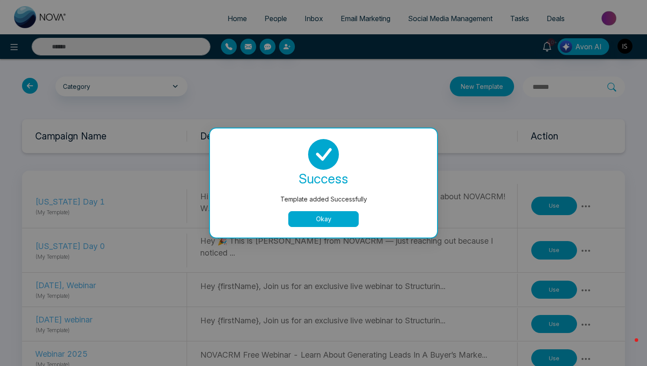
click at [326, 222] on button "Okay" at bounding box center [323, 219] width 70 height 16
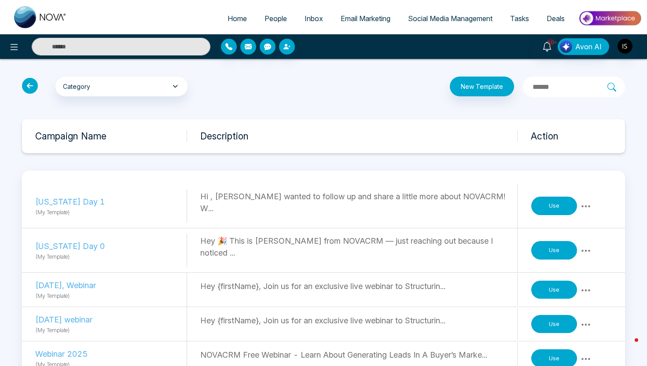
click at [12, 56] on div "10+ Avon AI" at bounding box center [323, 46] width 647 height 25
click at [11, 50] on icon at bounding box center [14, 47] width 11 height 11
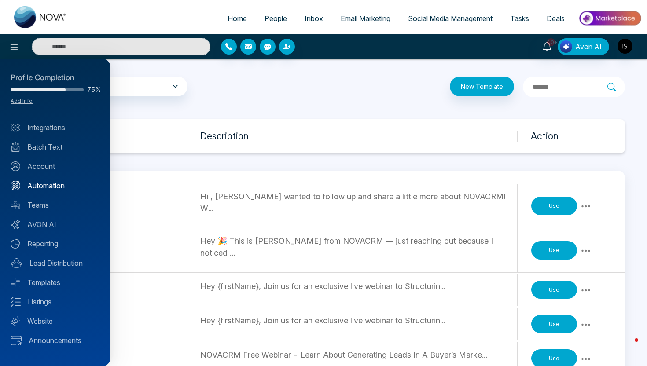
click at [36, 184] on link "Automation" at bounding box center [55, 185] width 89 height 11
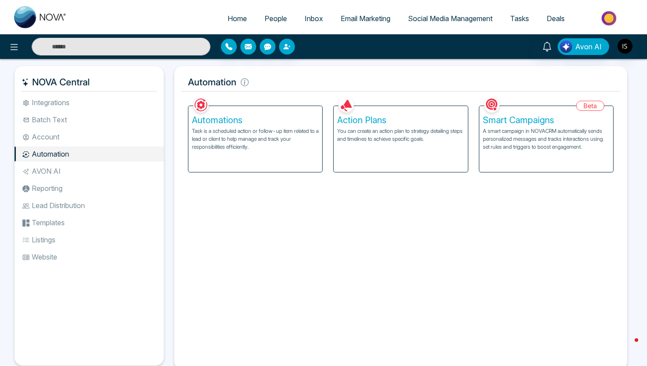
click at [252, 139] on p "Task is a scheduled action or follow-up item related to a lead or client to hel…" at bounding box center [255, 139] width 127 height 24
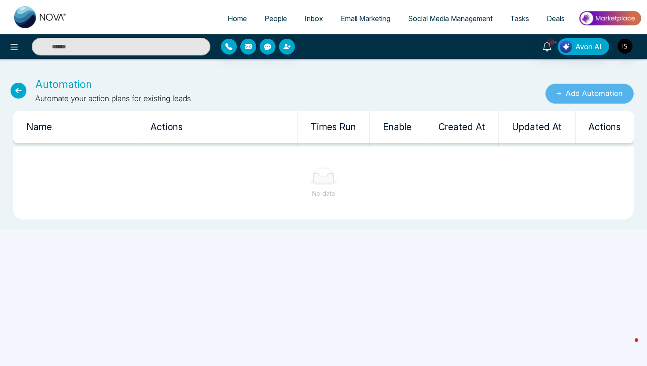
click at [577, 94] on button "Add Automation" at bounding box center [589, 94] width 88 height 20
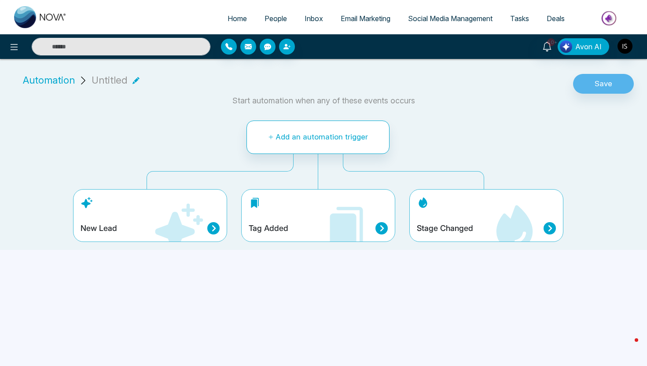
click at [163, 238] on icon at bounding box center [178, 228] width 53 height 53
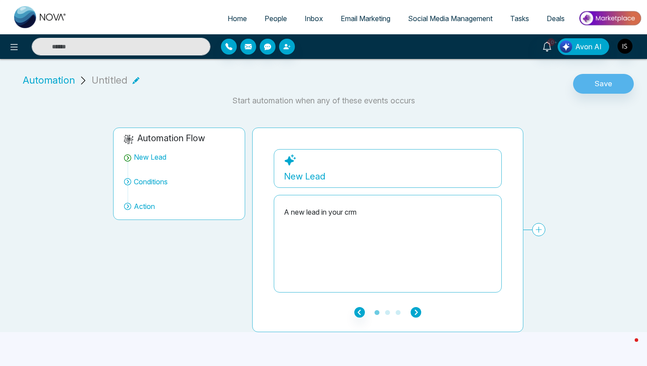
click at [418, 315] on icon "button" at bounding box center [416, 312] width 11 height 11
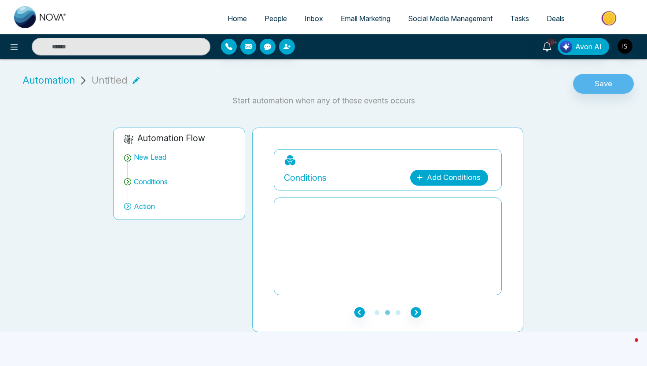
click at [474, 170] on link "Add Conditions" at bounding box center [449, 178] width 78 height 16
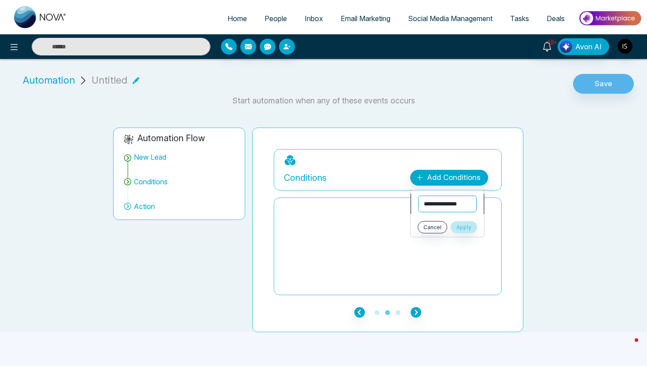
click at [460, 198] on select "**********" at bounding box center [447, 204] width 59 height 17
select select "****"
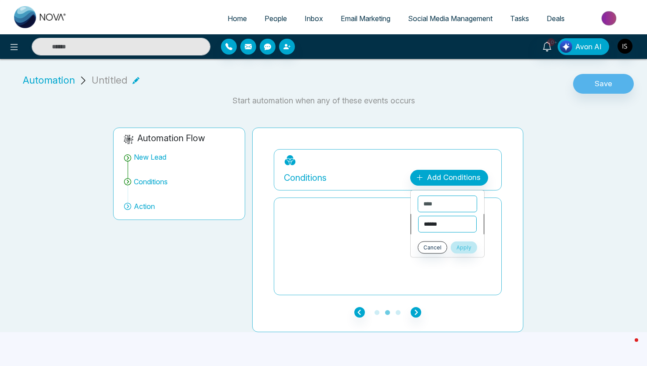
click at [443, 231] on select "**********" at bounding box center [447, 224] width 59 height 17
select select "*******"
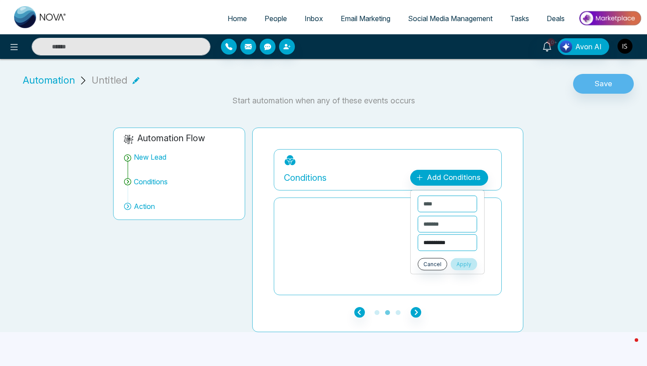
click at [437, 243] on select "**********" at bounding box center [447, 243] width 59 height 17
select select "**********"
click at [471, 263] on button "Apply" at bounding box center [464, 264] width 26 height 12
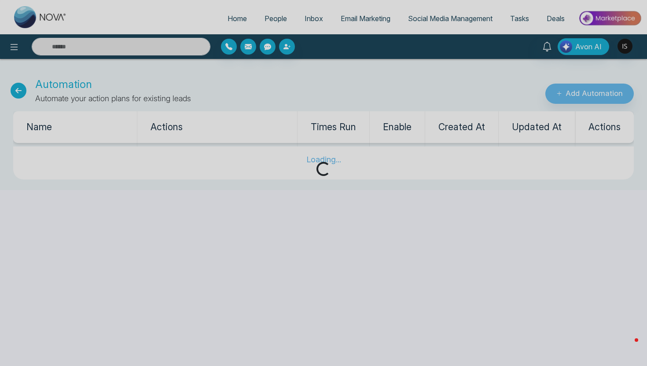
click at [15, 44] on div "Loading..." at bounding box center [323, 183] width 647 height 366
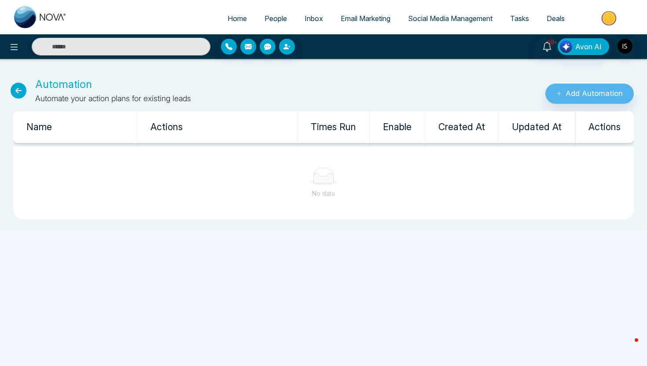
click at [15, 44] on icon at bounding box center [14, 47] width 11 height 11
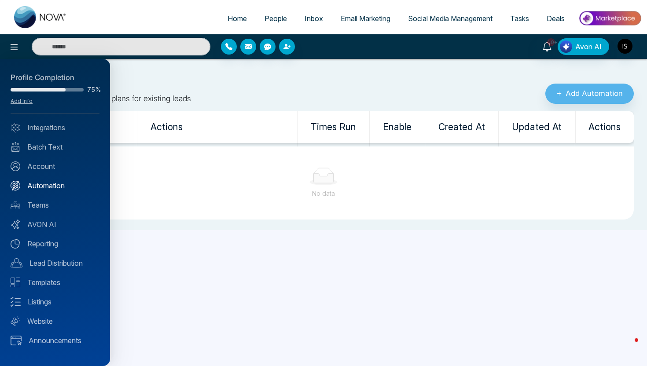
click at [45, 183] on link "Automation" at bounding box center [55, 185] width 89 height 11
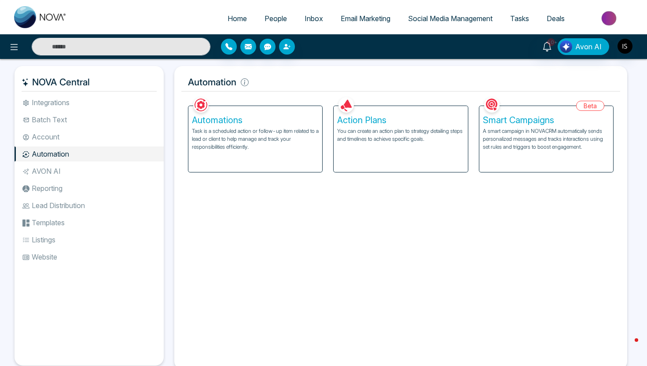
click at [360, 125] on h5 "Action Plans" at bounding box center [400, 120] width 127 height 11
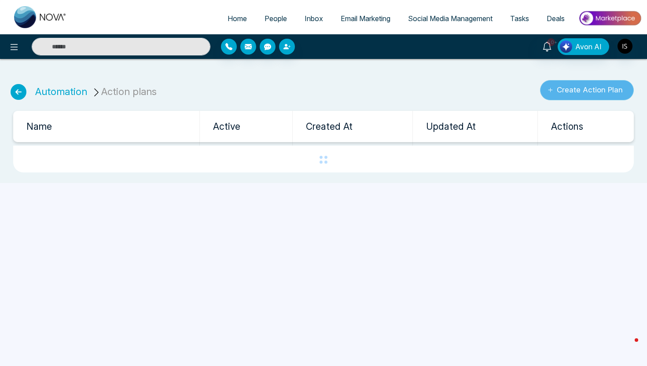
click at [580, 85] on button "Create Action Plan" at bounding box center [587, 90] width 94 height 20
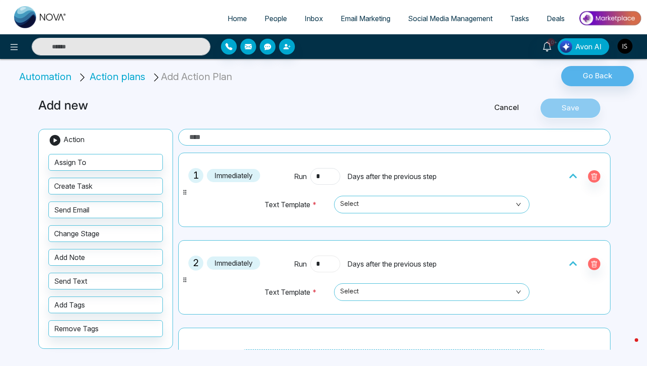
click at [331, 268] on input "*" at bounding box center [325, 264] width 30 height 17
type input "*"
click at [378, 260] on span "Days after the previous step" at bounding box center [391, 264] width 89 height 11
click at [326, 266] on input "*" at bounding box center [325, 264] width 30 height 17
click at [393, 200] on span "Select" at bounding box center [431, 204] width 183 height 15
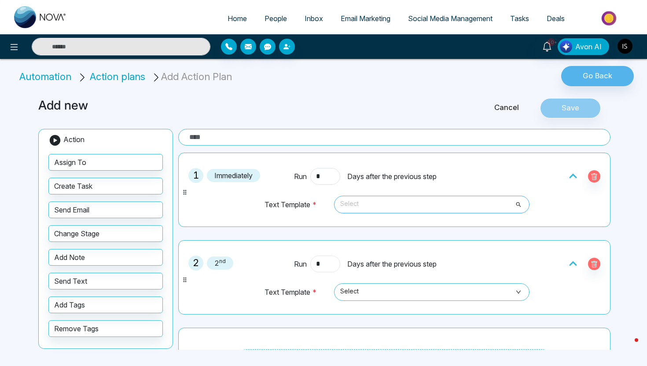
type input "*"
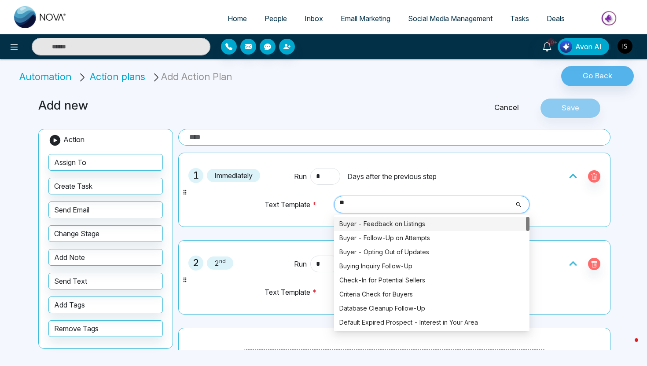
type input "***"
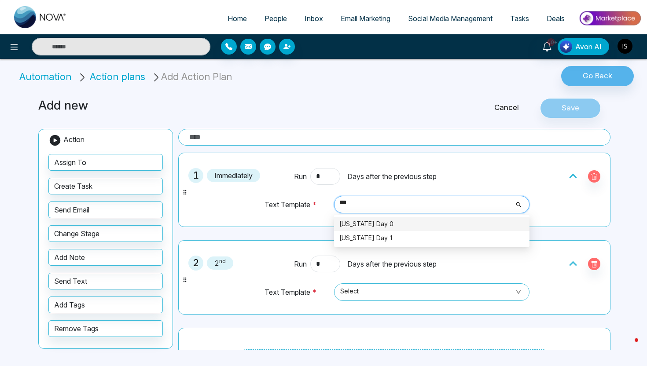
click at [365, 227] on div "Florida Day 0" at bounding box center [431, 224] width 185 height 10
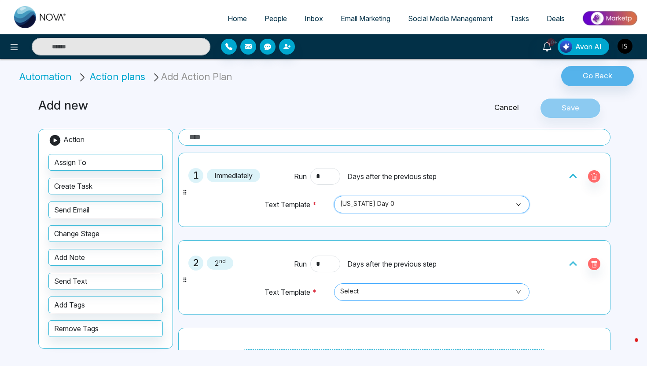
click at [368, 298] on span "Select" at bounding box center [431, 292] width 183 height 15
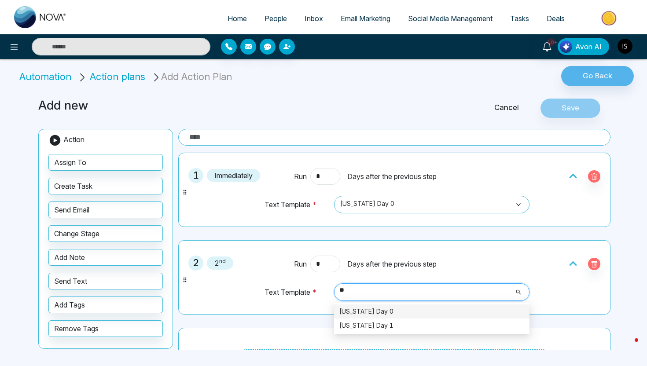
type input "***"
click at [376, 327] on div "Florida Day 1" at bounding box center [431, 326] width 185 height 10
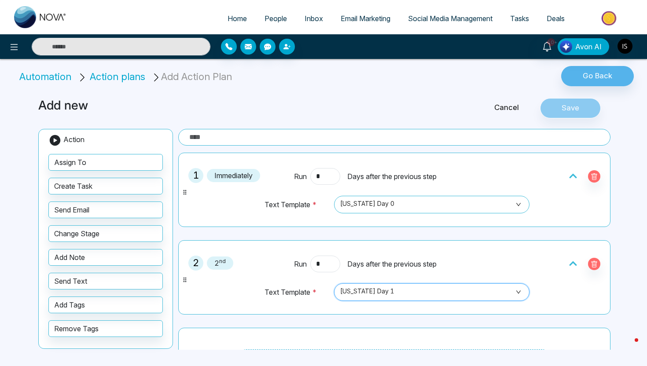
click at [302, 136] on input "text" at bounding box center [394, 137] width 432 height 17
type input "*******"
click at [565, 106] on button "Save" at bounding box center [570, 108] width 61 height 20
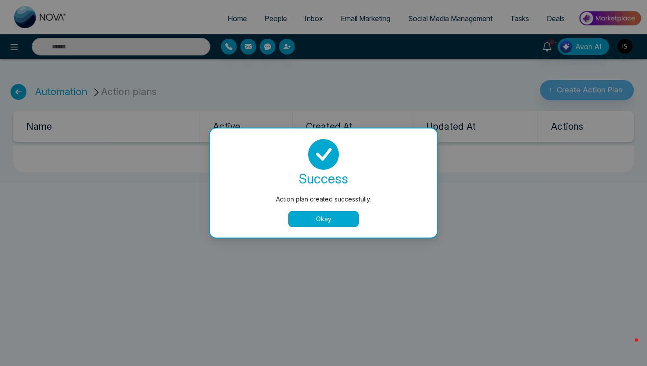
click at [331, 222] on button "Okay" at bounding box center [323, 219] width 70 height 16
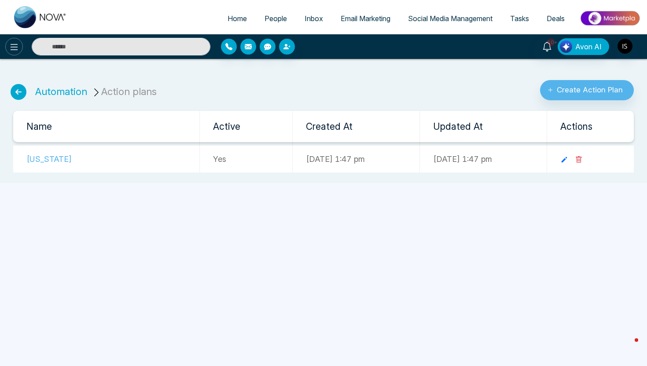
click at [13, 50] on icon at bounding box center [14, 47] width 11 height 11
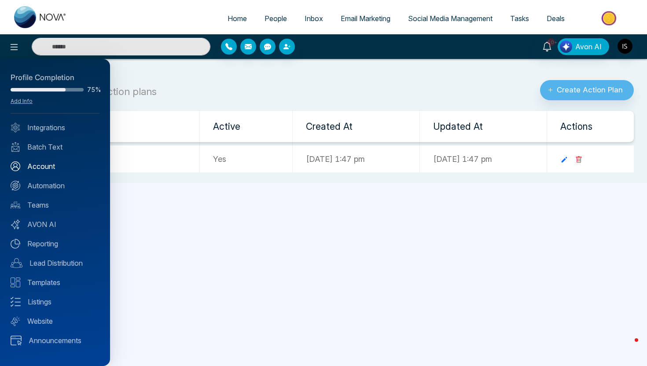
click at [51, 166] on link "Account" at bounding box center [55, 166] width 89 height 11
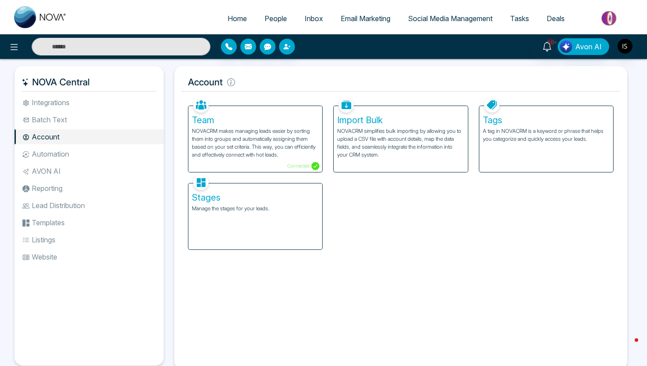
click at [98, 147] on li "Automation" at bounding box center [89, 154] width 149 height 15
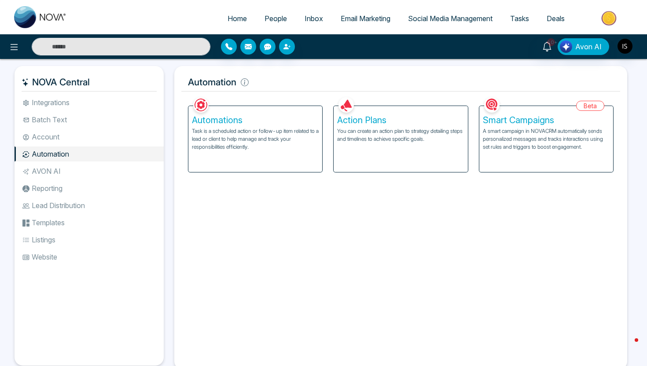
click at [254, 131] on p "Task is a scheduled action or follow-up item related to a lead or client to hel…" at bounding box center [255, 139] width 127 height 24
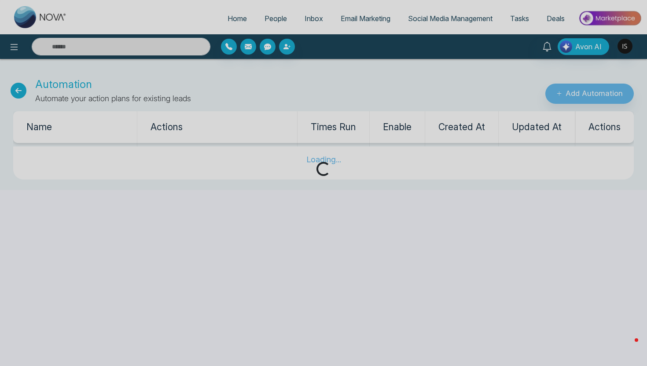
click at [607, 94] on div "Loading..." at bounding box center [323, 183] width 647 height 366
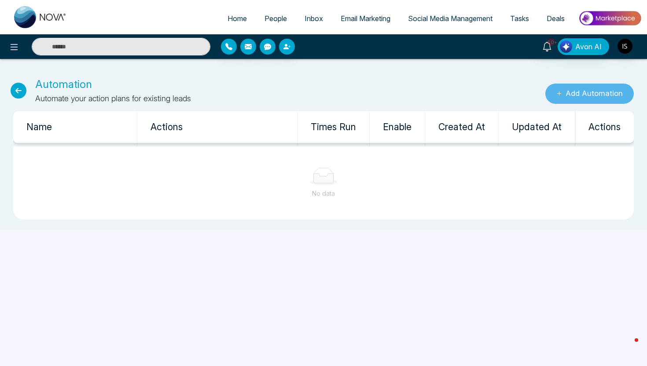
click at [607, 94] on button "Add Automation" at bounding box center [589, 94] width 88 height 20
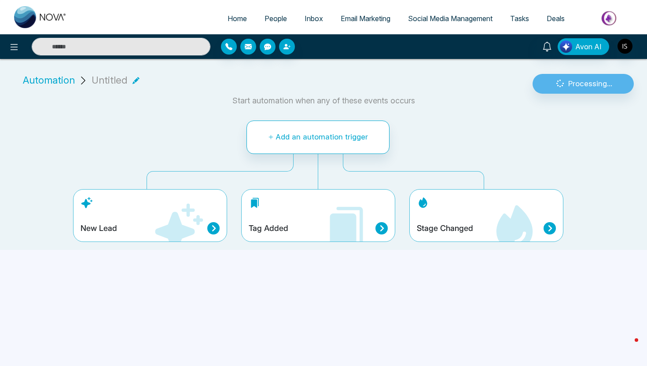
click at [165, 223] on icon at bounding box center [178, 228] width 53 height 53
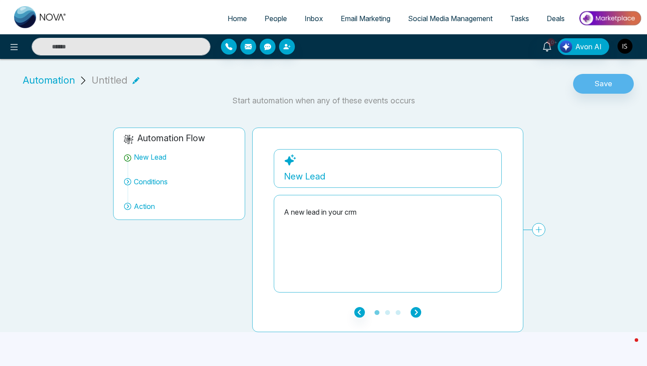
click at [416, 315] on icon "button" at bounding box center [416, 312] width 11 height 11
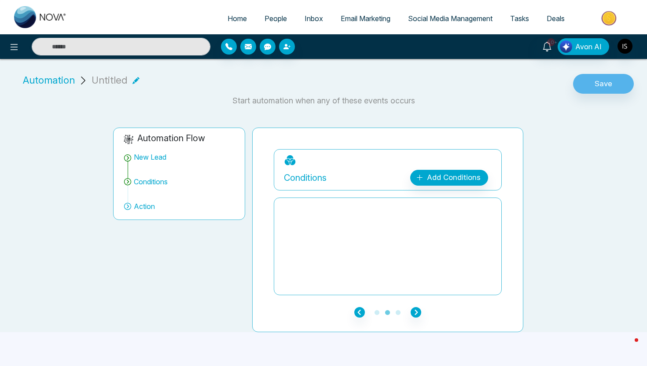
click at [453, 169] on div "**********" at bounding box center [388, 175] width 208 height 19
click at [453, 180] on link "Add Conditions" at bounding box center [449, 178] width 78 height 16
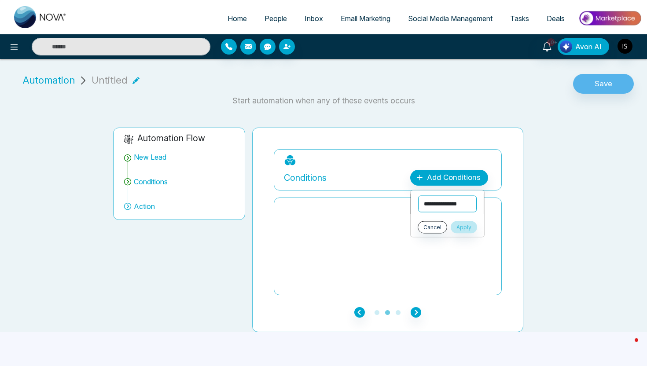
click at [445, 205] on select "**********" at bounding box center [447, 204] width 59 height 17
select select "****"
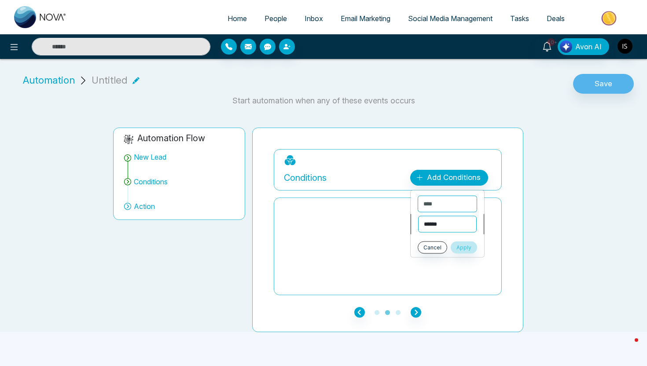
click at [447, 221] on select "**********" at bounding box center [447, 224] width 59 height 17
select select "*******"
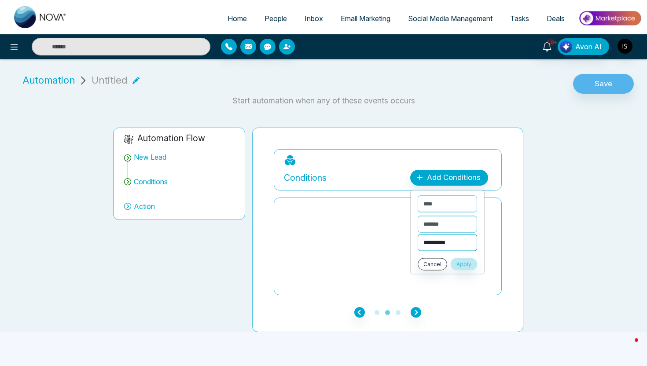
drag, startPoint x: 447, startPoint y: 221, endPoint x: 457, endPoint y: 245, distance: 25.8
click at [457, 245] on select "**********" at bounding box center [447, 243] width 59 height 17
select select "**********"
click at [477, 261] on button "Apply" at bounding box center [464, 264] width 26 height 12
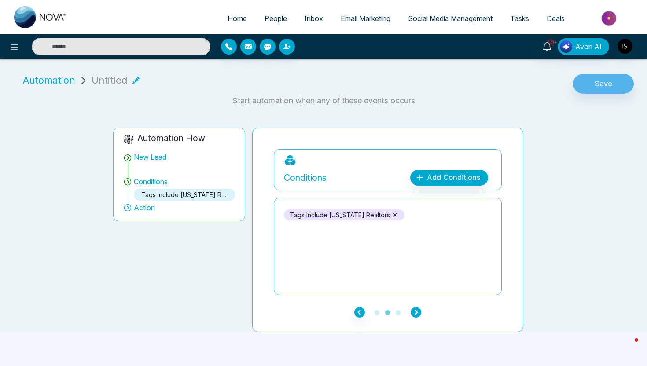
click at [416, 311] on icon "button" at bounding box center [416, 312] width 11 height 11
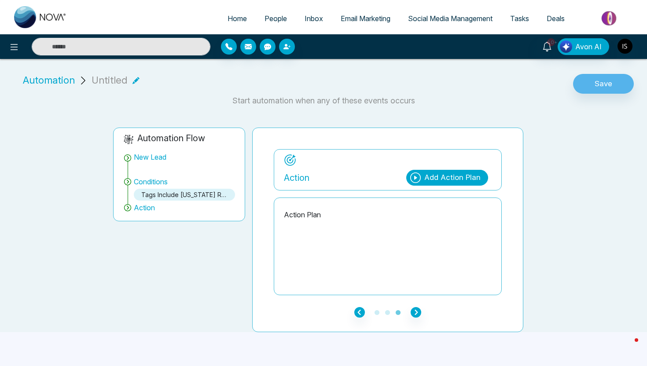
click at [458, 184] on div "Add Action Plan" at bounding box center [447, 178] width 82 height 16
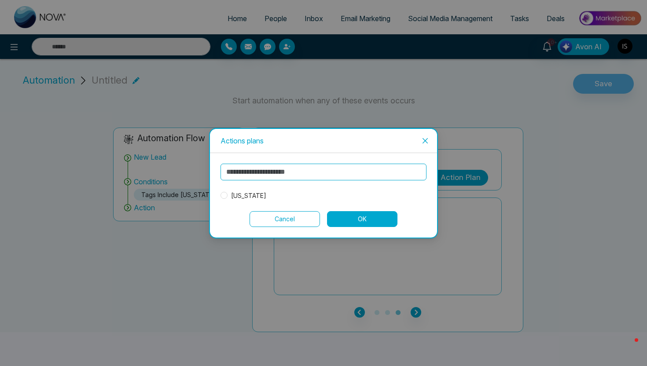
click at [240, 192] on span "Florida" at bounding box center [249, 196] width 42 height 10
click at [336, 174] on input "text" at bounding box center [324, 172] width 206 height 17
click at [367, 219] on button "OK" at bounding box center [362, 219] width 70 height 16
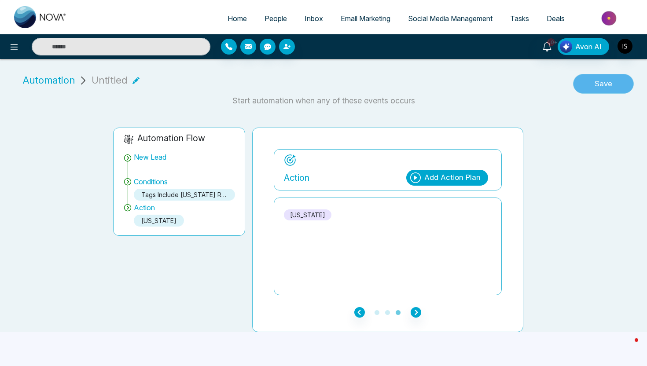
click at [590, 86] on button "Save" at bounding box center [603, 84] width 61 height 20
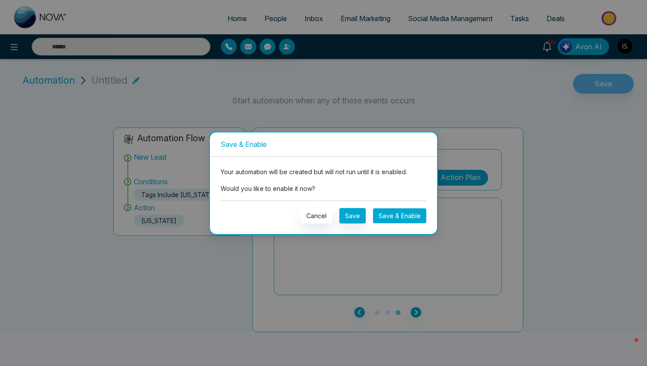
click at [394, 211] on button "Save & Enable" at bounding box center [400, 215] width 54 height 15
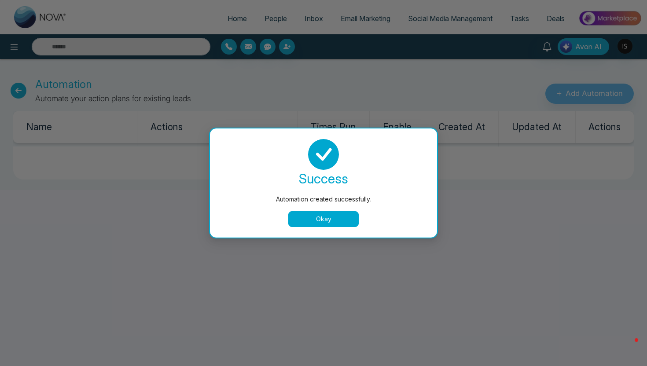
click at [326, 218] on button "Okay" at bounding box center [323, 219] width 70 height 16
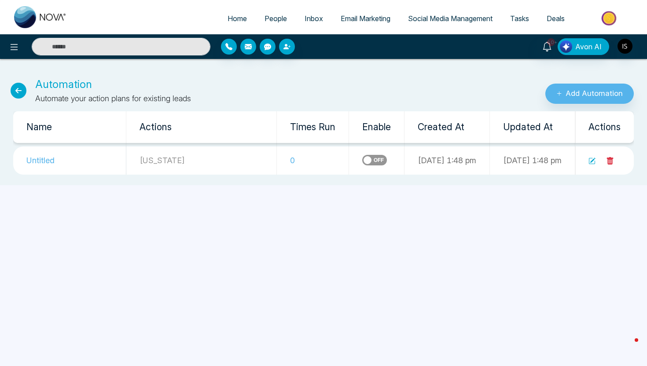
click at [265, 15] on span "People" at bounding box center [276, 18] width 22 height 9
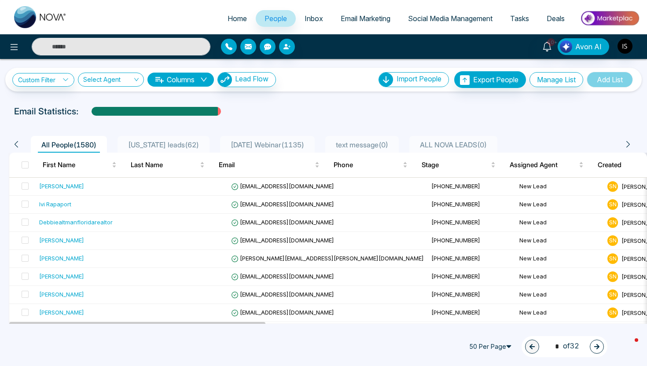
click at [634, 48] on div "10+ Avon AI" at bounding box center [512, 46] width 259 height 17
click at [631, 48] on img "button" at bounding box center [625, 46] width 15 height 15
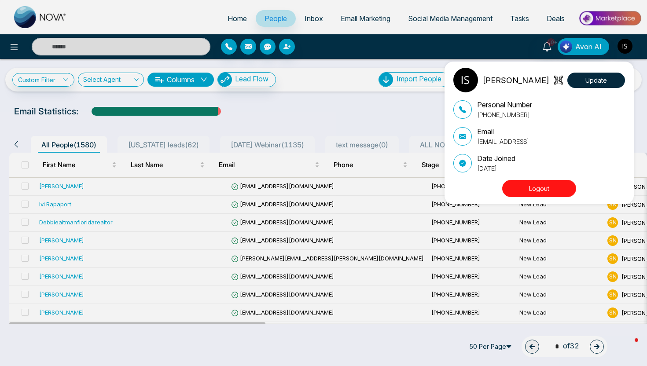
click at [536, 187] on button "Logout" at bounding box center [539, 188] width 74 height 17
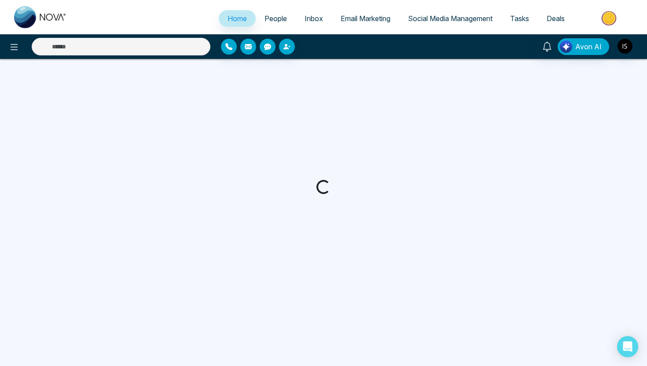
select select "*"
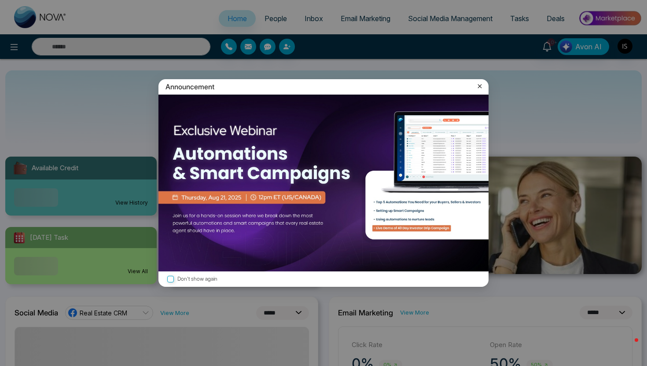
click at [475, 87] on div "Announcement" at bounding box center [323, 86] width 330 height 15
click at [479, 87] on icon at bounding box center [480, 87] width 4 height 4
